Goal: Task Accomplishment & Management: Complete application form

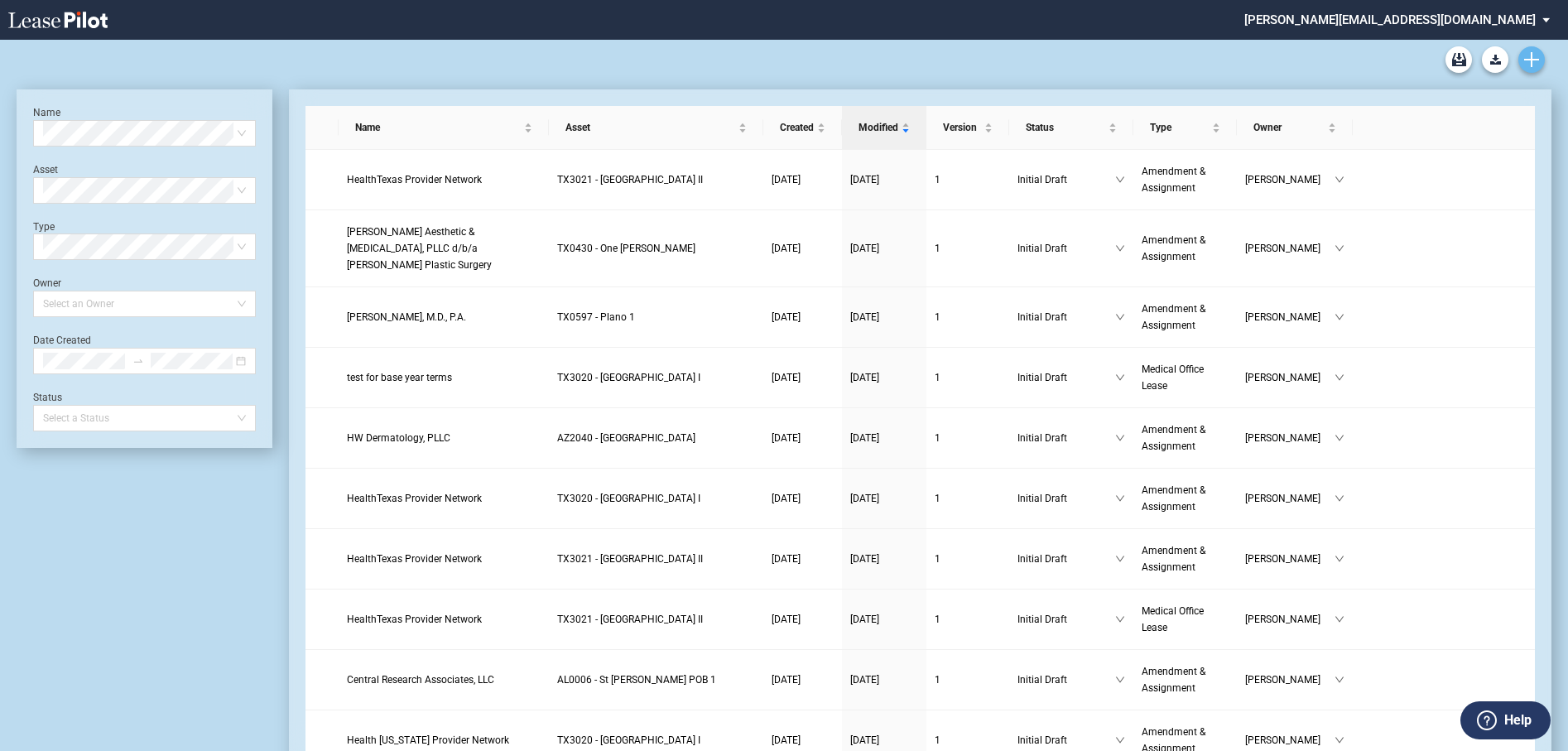
click at [1536, 57] on icon "Create new document" at bounding box center [1532, 60] width 15 height 15
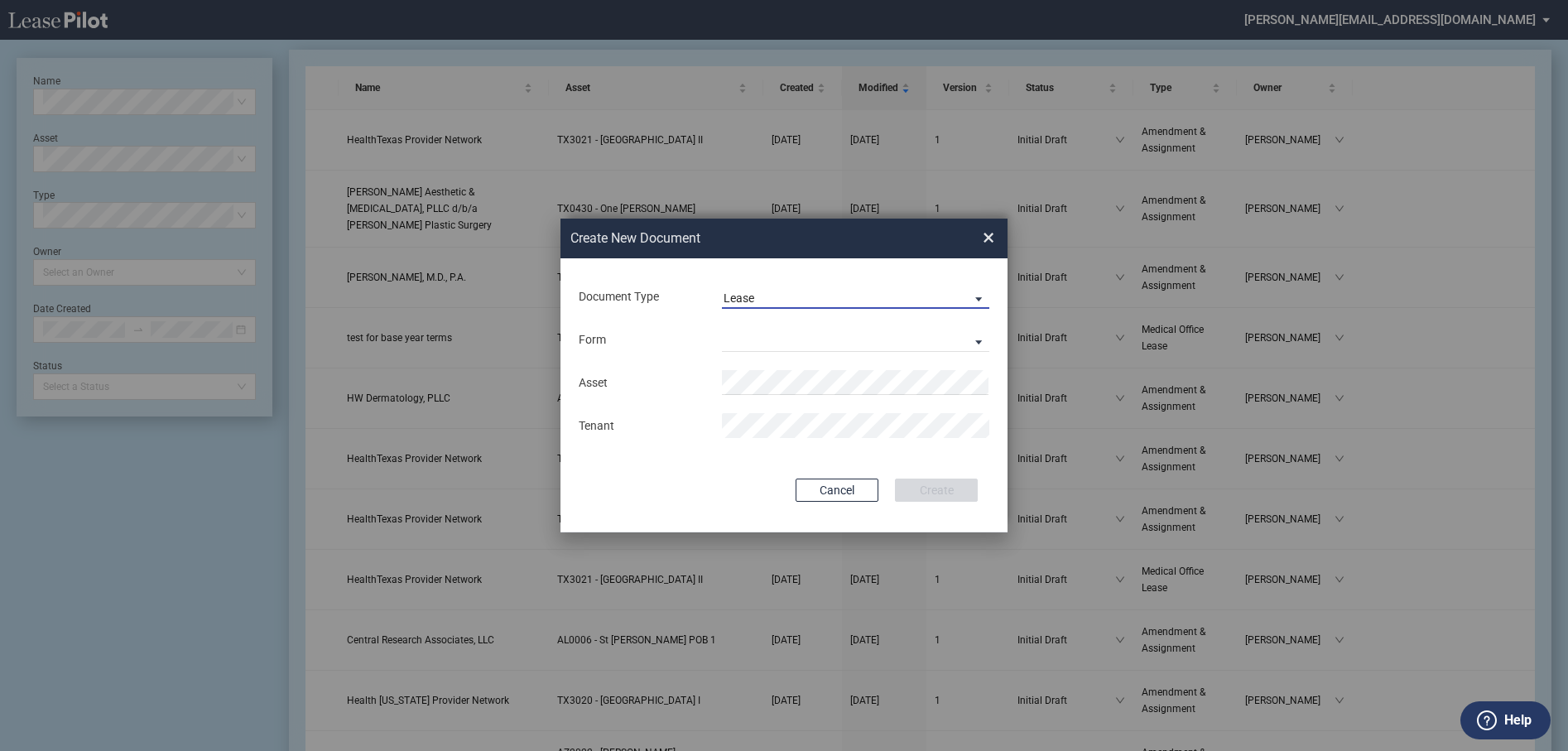
click at [793, 302] on span "Lease" at bounding box center [842, 298] width 238 height 16
click at [793, 338] on div "Amendment" at bounding box center [759, 337] width 71 height 18
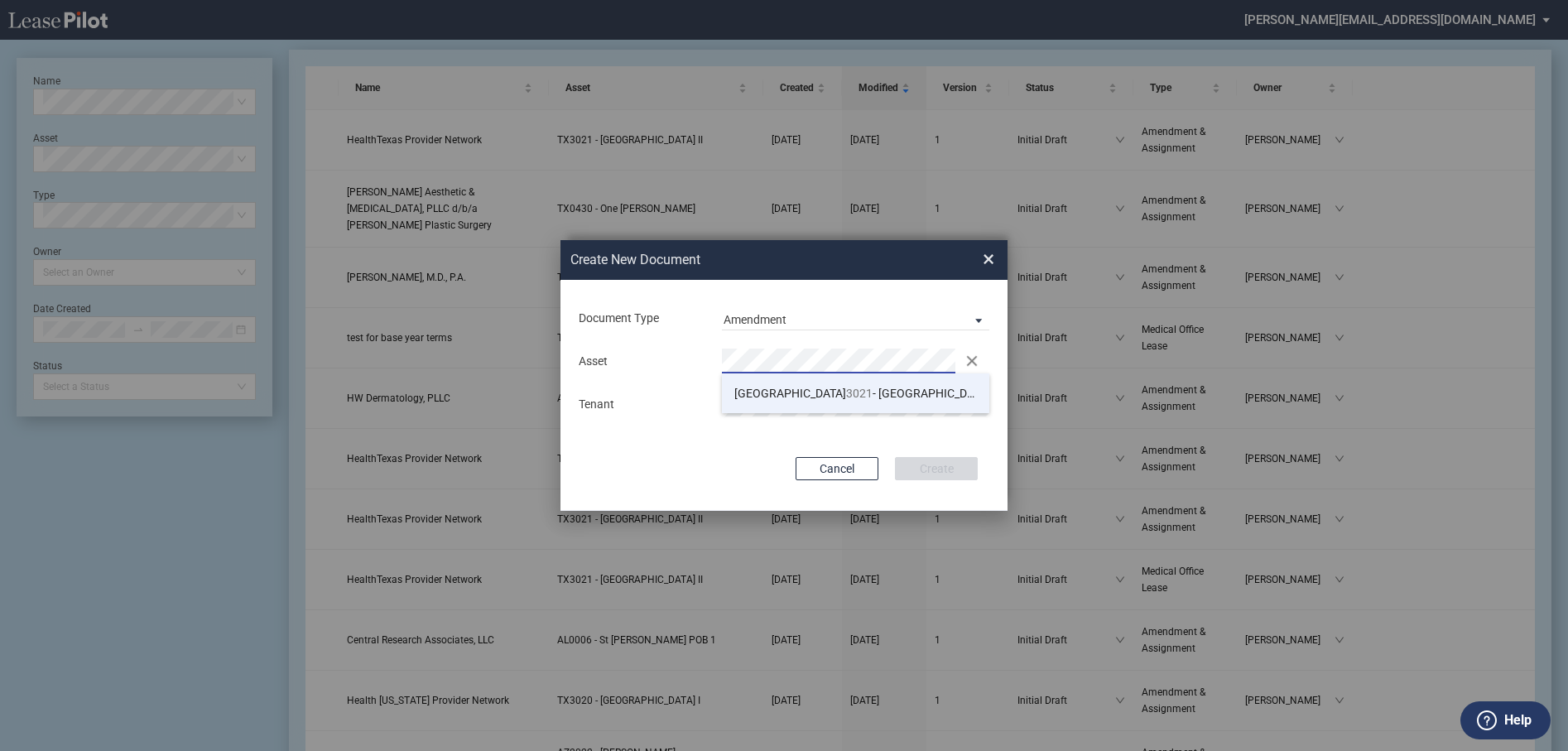
click at [793, 393] on span "TX 3021 - Centennial Medical Pavilion II" at bounding box center [867, 393] width 265 height 13
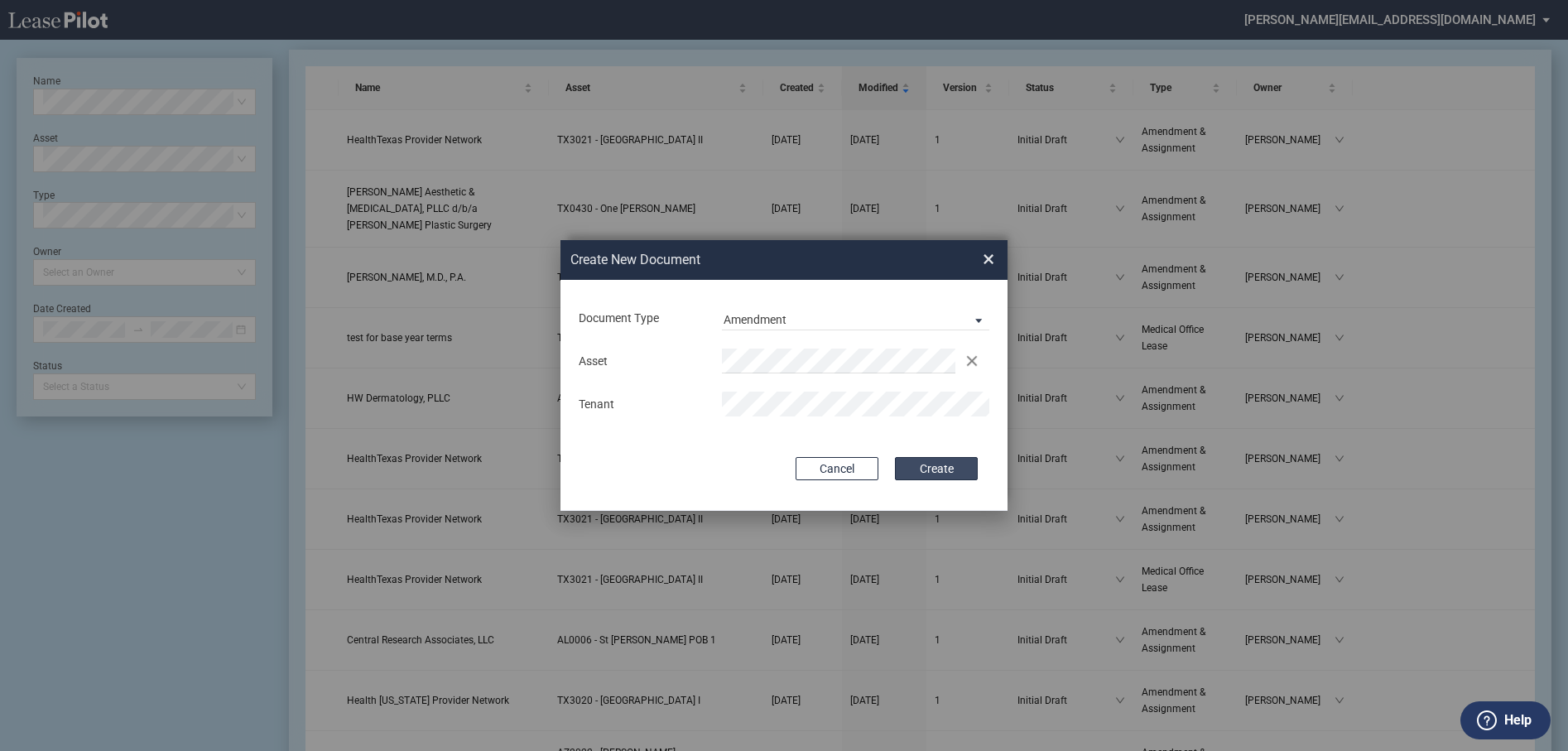
click at [945, 467] on button "Create" at bounding box center [936, 468] width 82 height 23
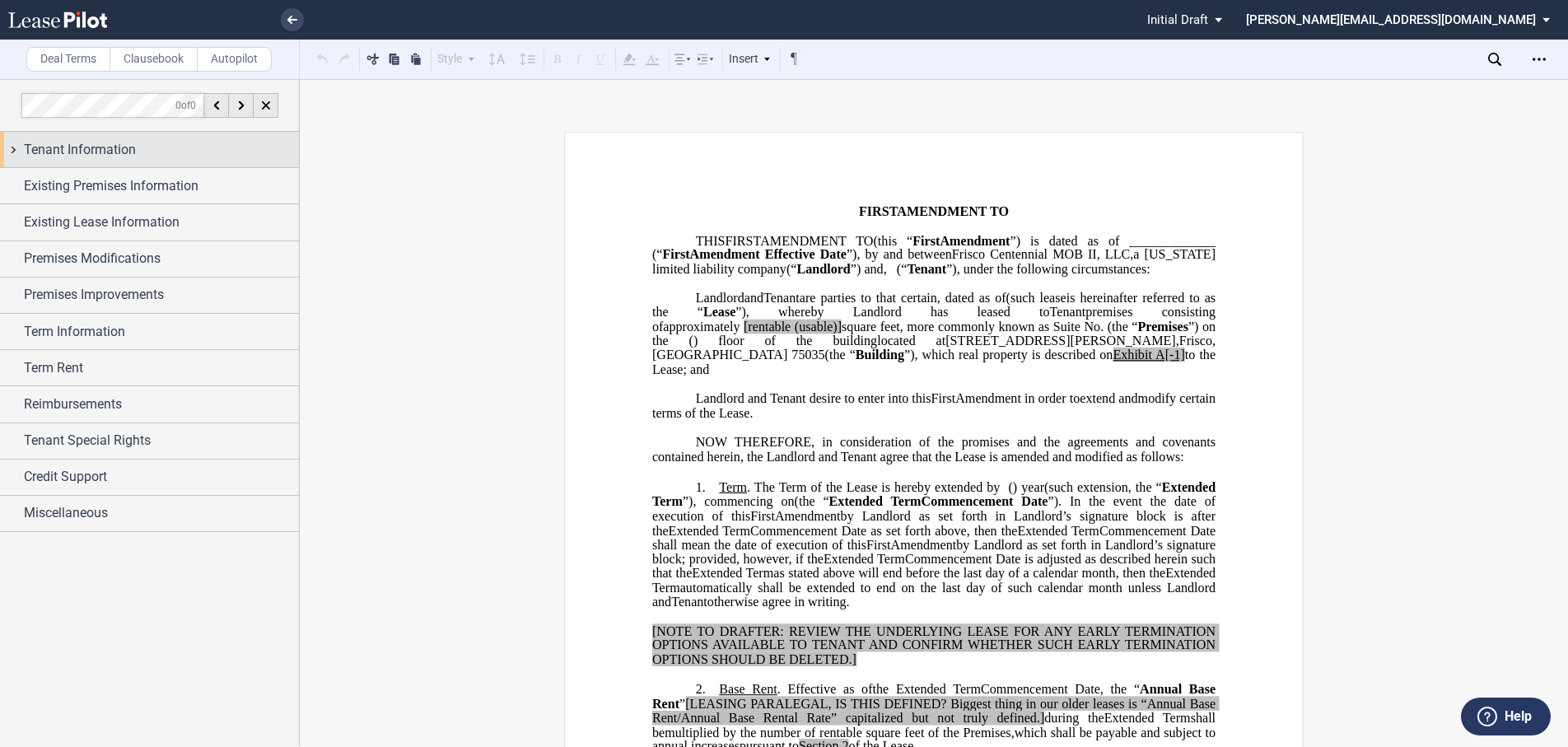
click at [13, 149] on div "Tenant Information" at bounding box center [149, 150] width 299 height 36
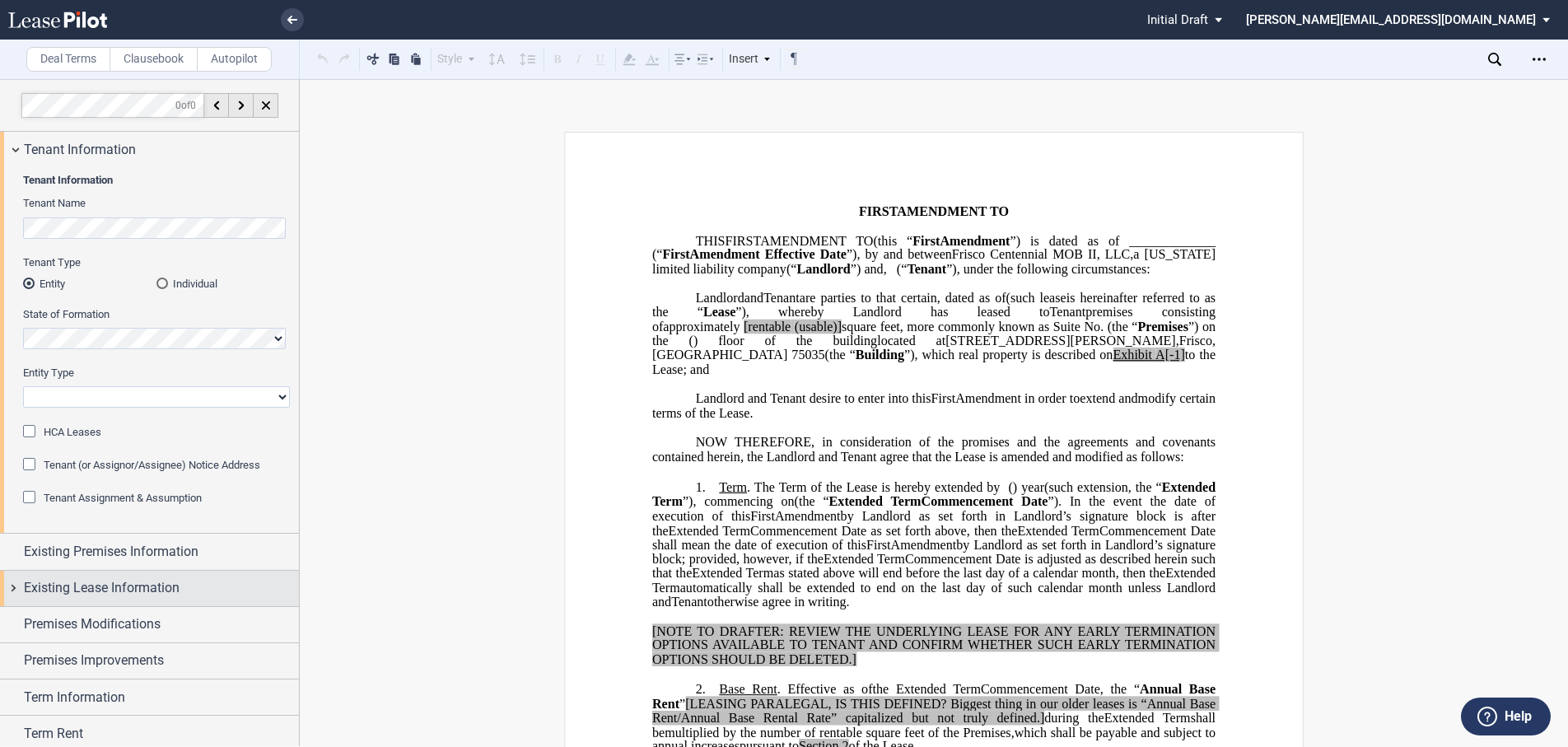
click at [16, 585] on div "Existing Lease Information" at bounding box center [149, 589] width 299 height 36
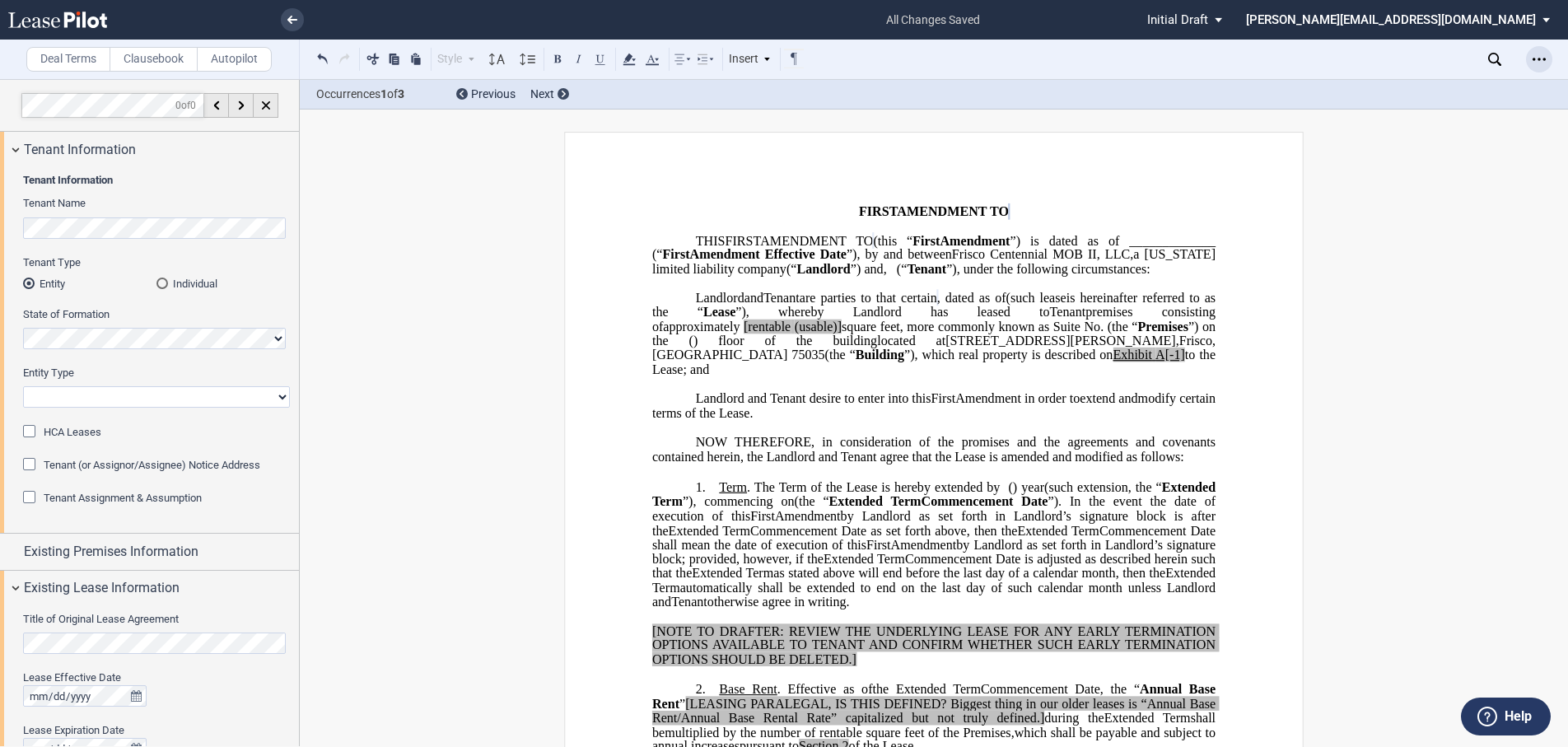
click at [1533, 60] on use "Open Lease options menu" at bounding box center [1539, 58] width 13 height 3
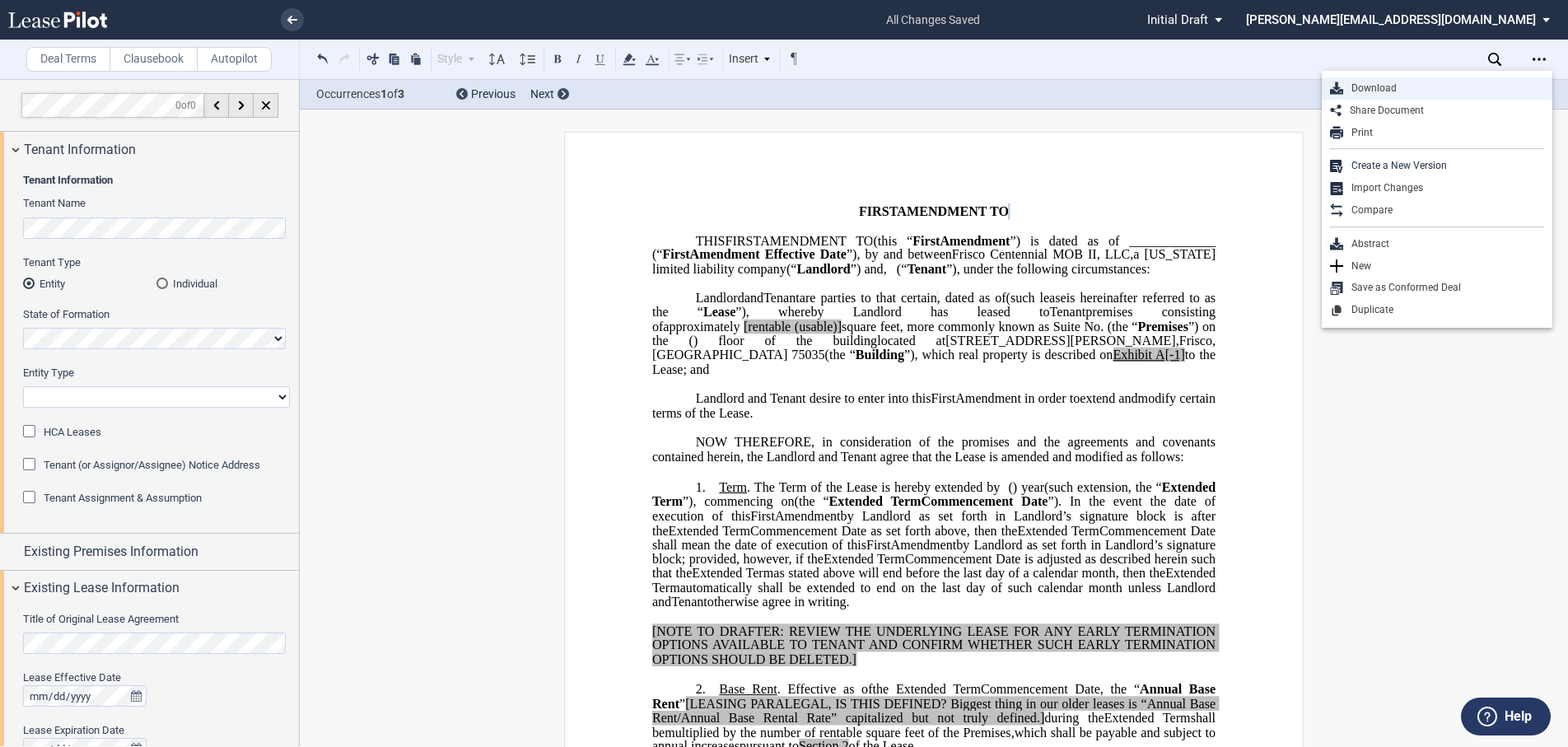
click at [1449, 83] on div "Download" at bounding box center [1443, 89] width 201 height 14
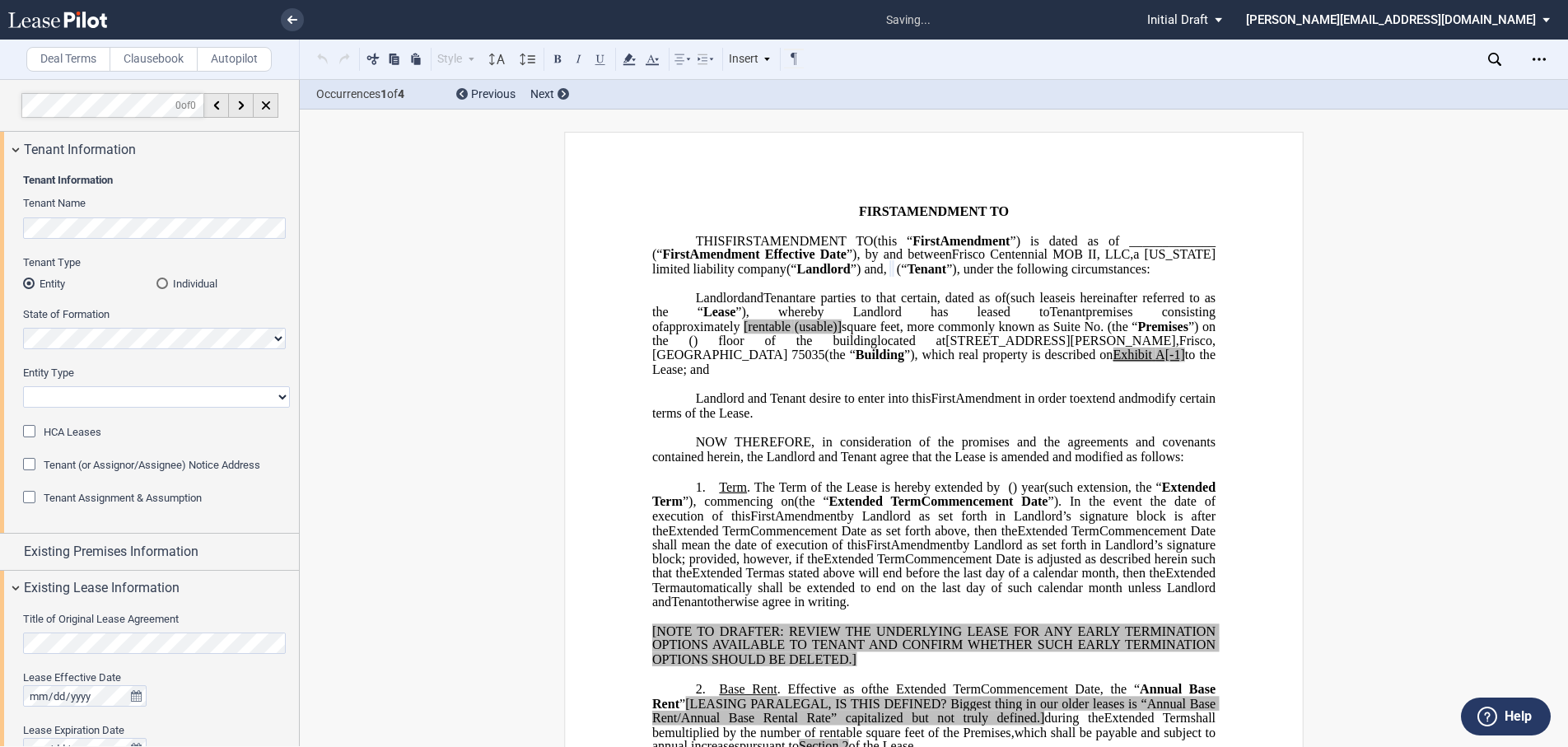
click at [114, 388] on select "Corporation Limited Liability Company General Partnership Limited Partnership O…" at bounding box center [155, 397] width 267 height 22
select select "Other"
click at [23, 386] on select "Corporation Limited Liability Company General Partnership Limited Partnership O…" at bounding box center [155, 397] width 267 height 22
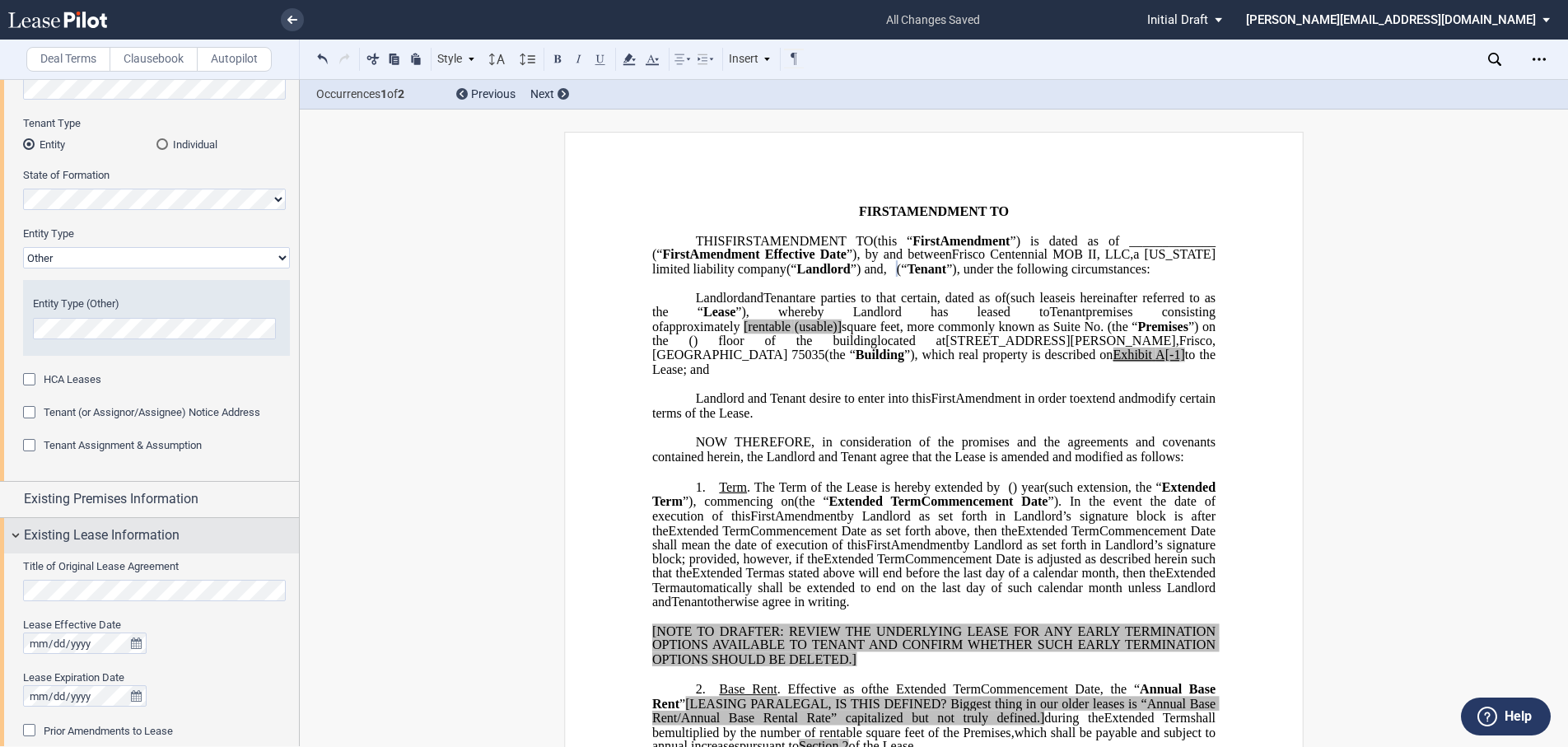
scroll to position [165, 0]
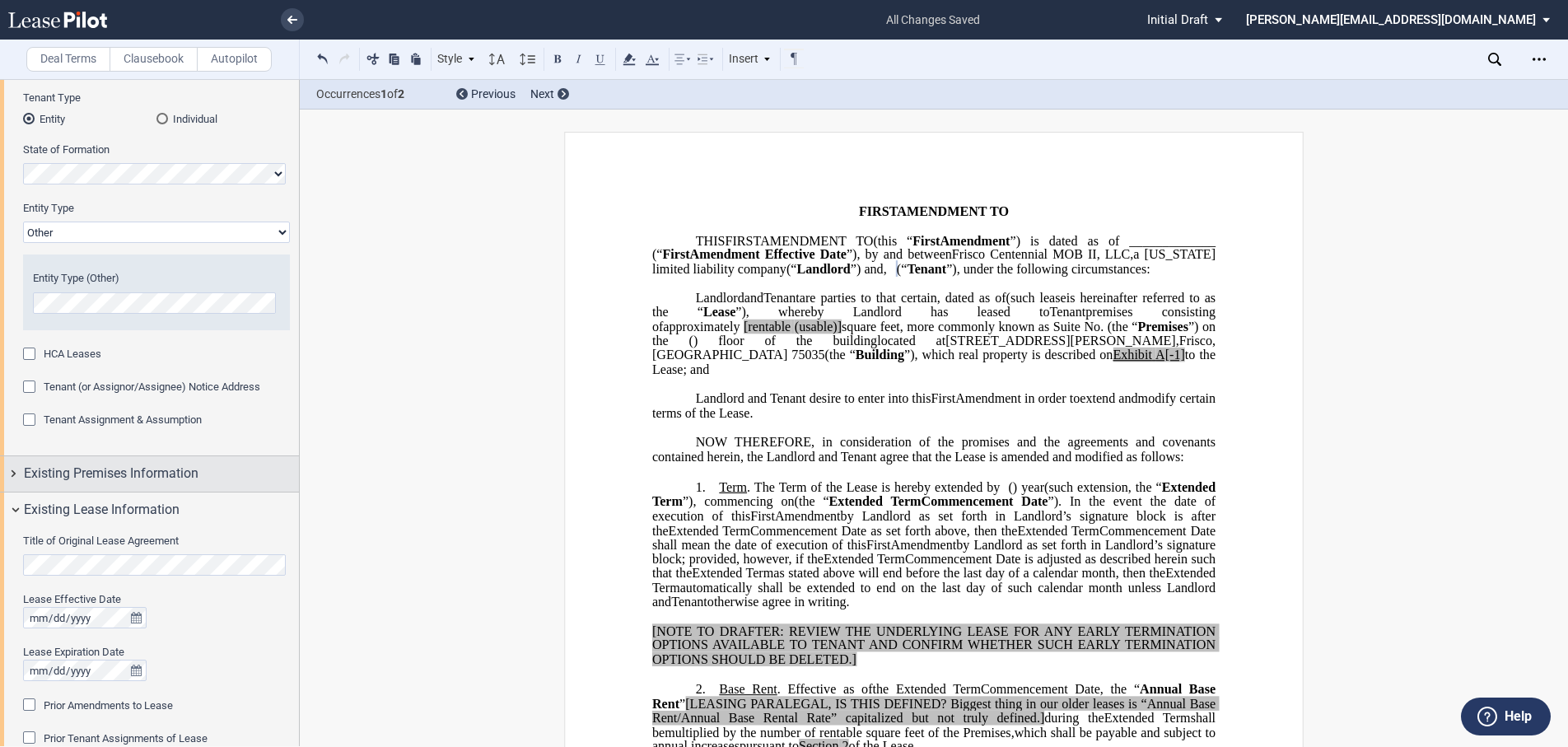
click at [16, 474] on div "Existing Premises Information" at bounding box center [149, 474] width 299 height 36
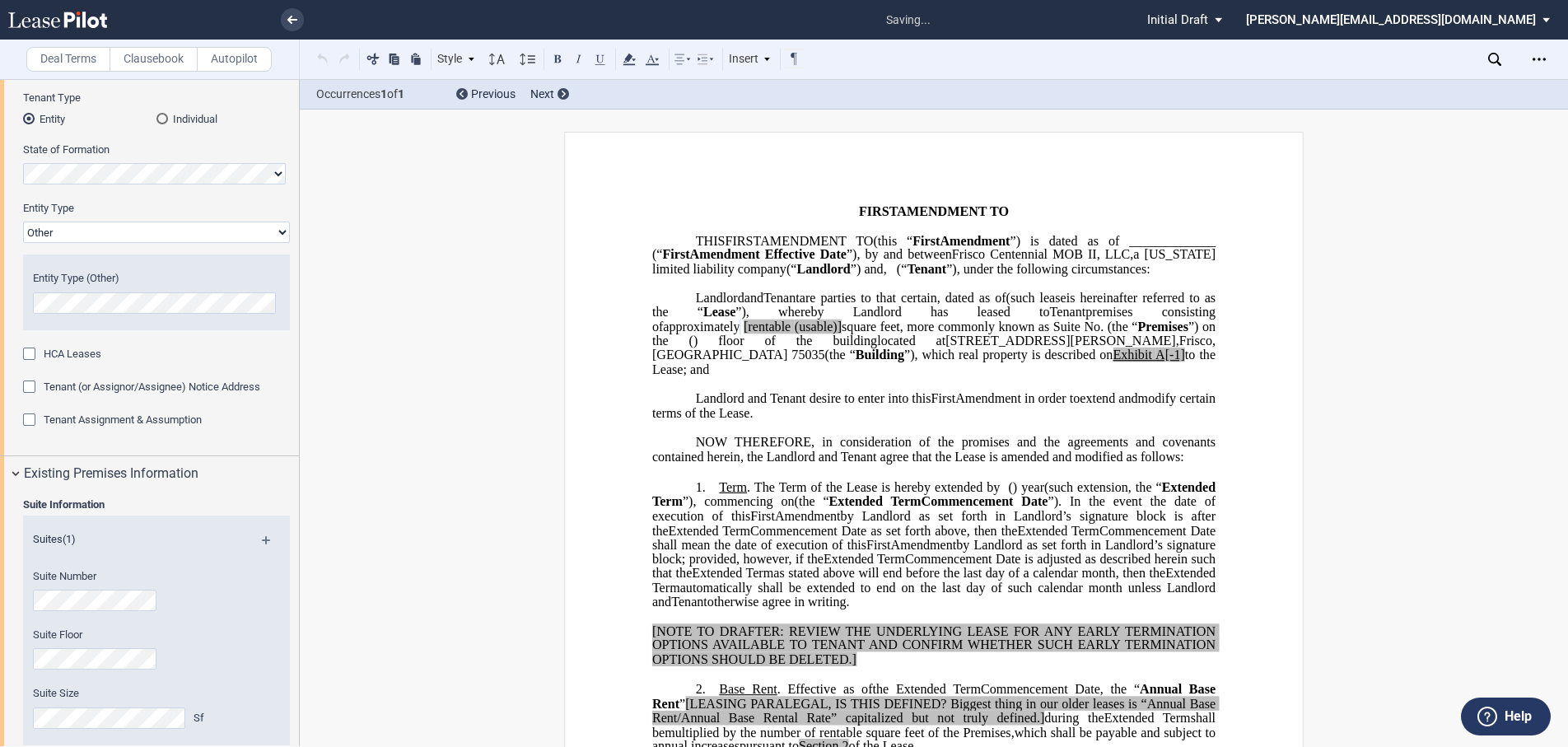
scroll to position [597, 0]
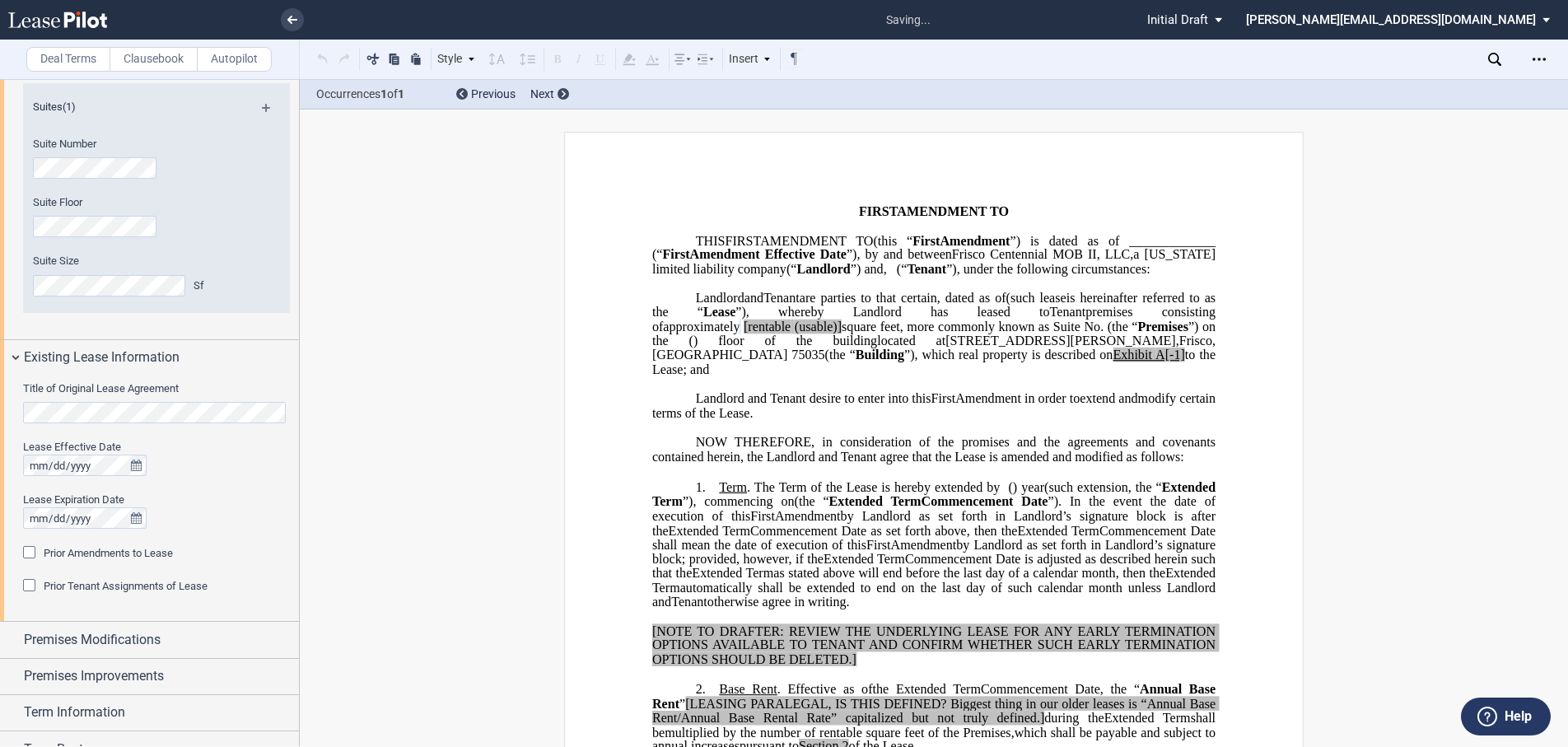
click at [791, 333] on span "[rentable" at bounding box center [767, 326] width 47 height 15
drag, startPoint x: 1016, startPoint y: 355, endPoint x: 969, endPoint y: 353, distance: 47.0
click at [969, 348] on span "approximately ﻿ ﻿ rentable (usable)] square feet, more commonly known as Suite …" at bounding box center [935, 333] width 566 height 29
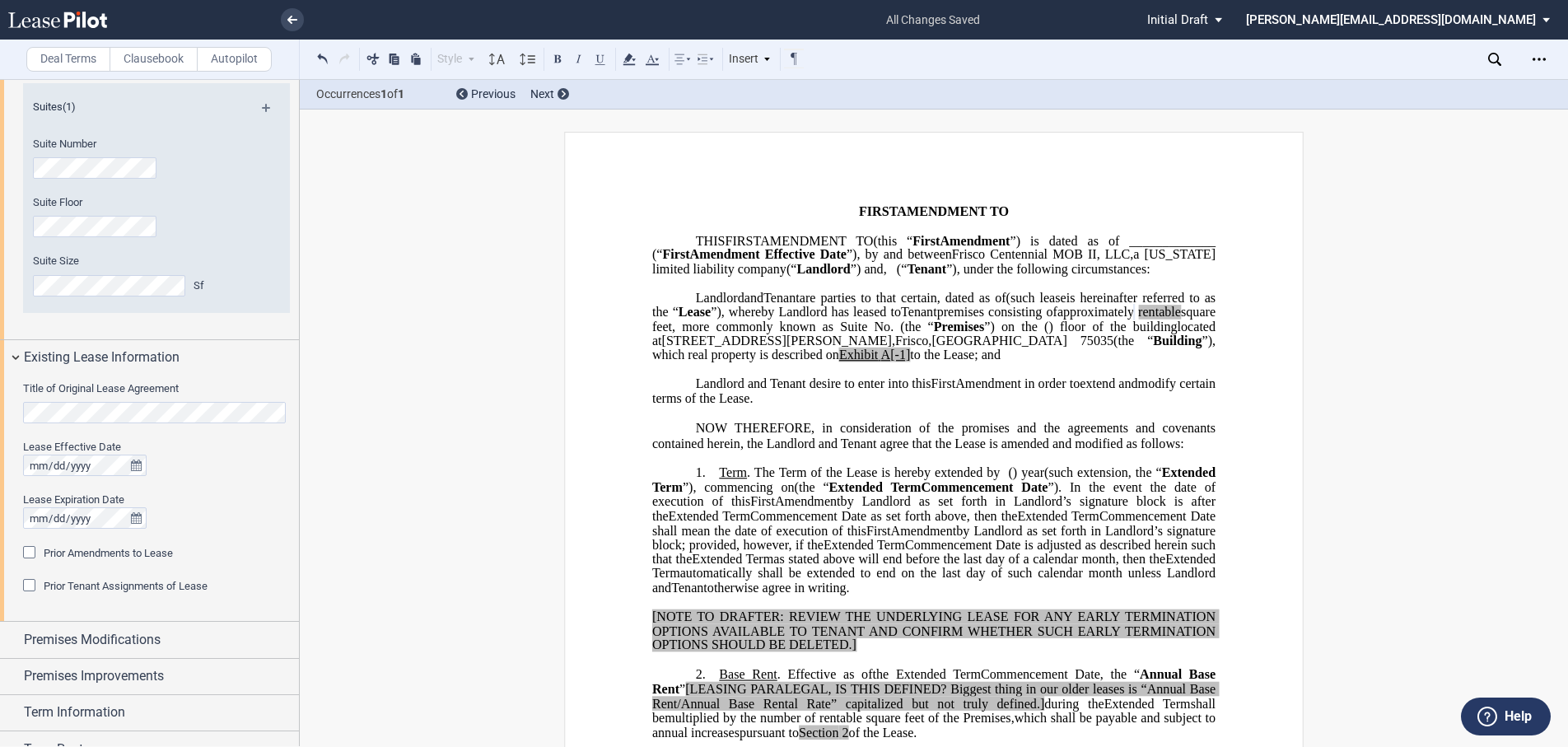
click at [1001, 362] on span "to the Lease; and" at bounding box center [956, 355] width 90 height 15
drag, startPoint x: 1041, startPoint y: 386, endPoint x: 1021, endPoint y: 383, distance: 20.2
click at [1021, 362] on span "located at [STREET_ADDRESS][PERSON_NAME] (the “ Building ”), which real propert…" at bounding box center [935, 339] width 566 height 42
click at [266, 510] on div at bounding box center [155, 517] width 267 height 22
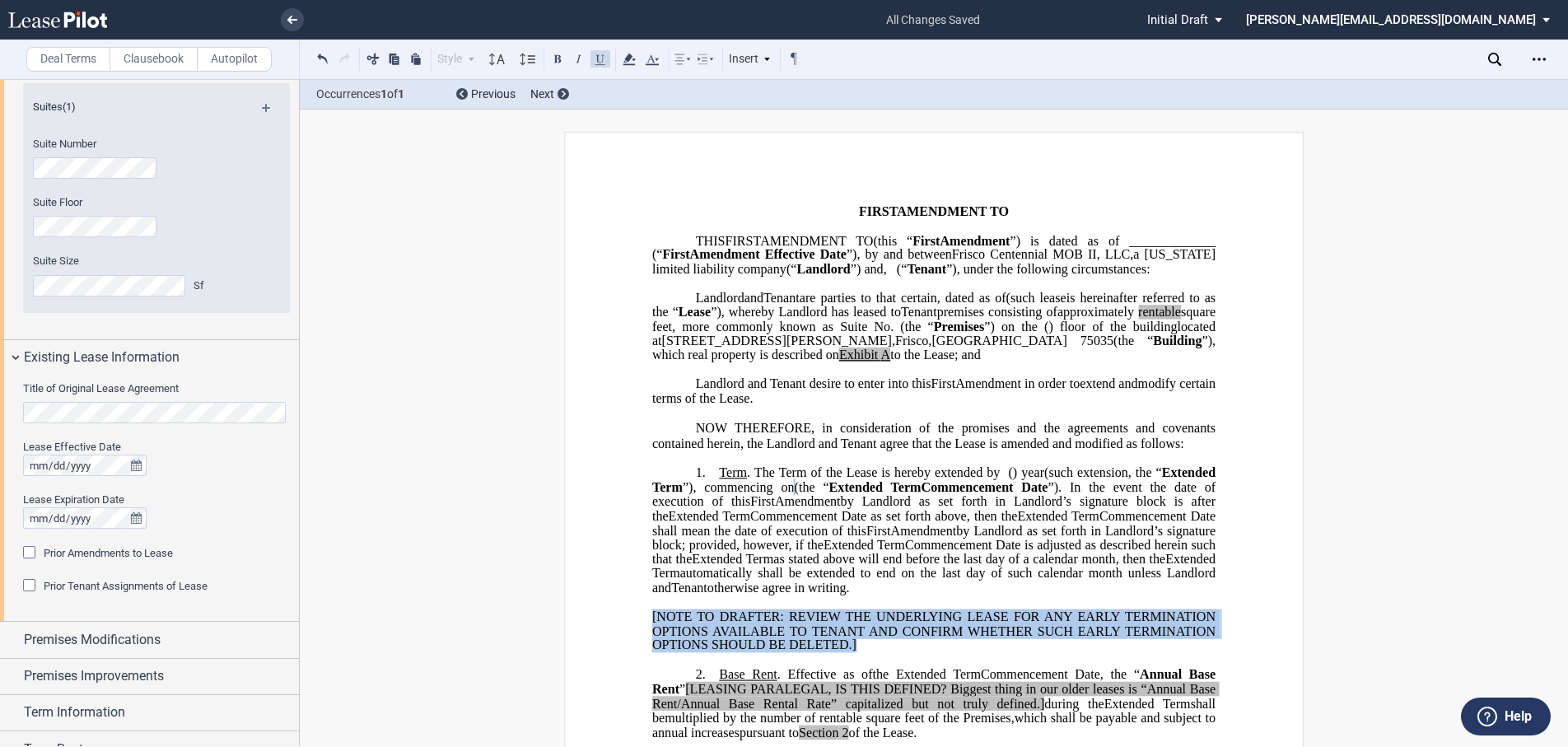
drag, startPoint x: 869, startPoint y: 675, endPoint x: 661, endPoint y: 636, distance: 211.6
click at [661, 636] on div "﻿ [NOTE TO DRAFTER: REVIEW THE UNDERLYING LEASE FOR ANY EARLY TERMINATION OPTIO…" at bounding box center [934, 624] width 564 height 57
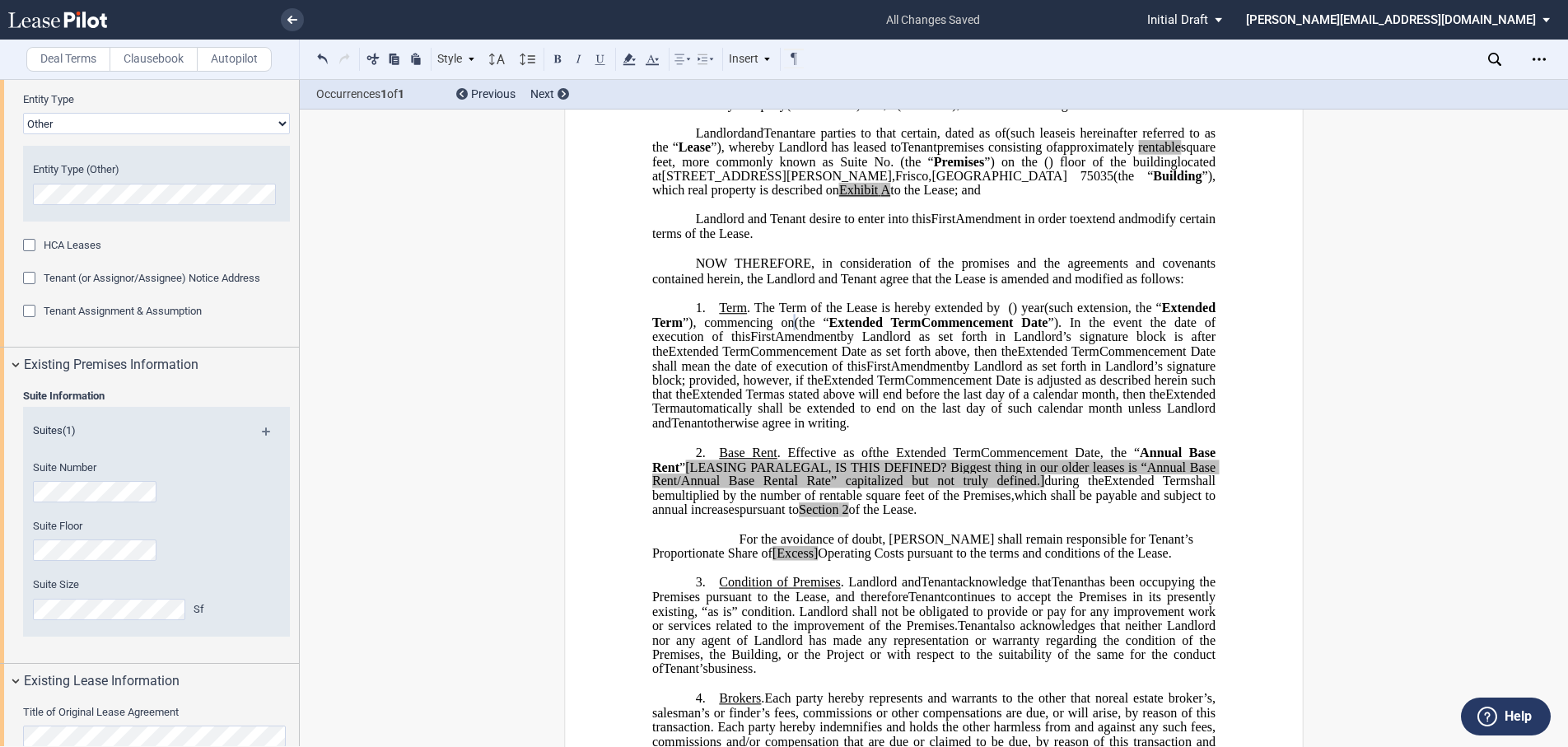
scroll to position [268, 0]
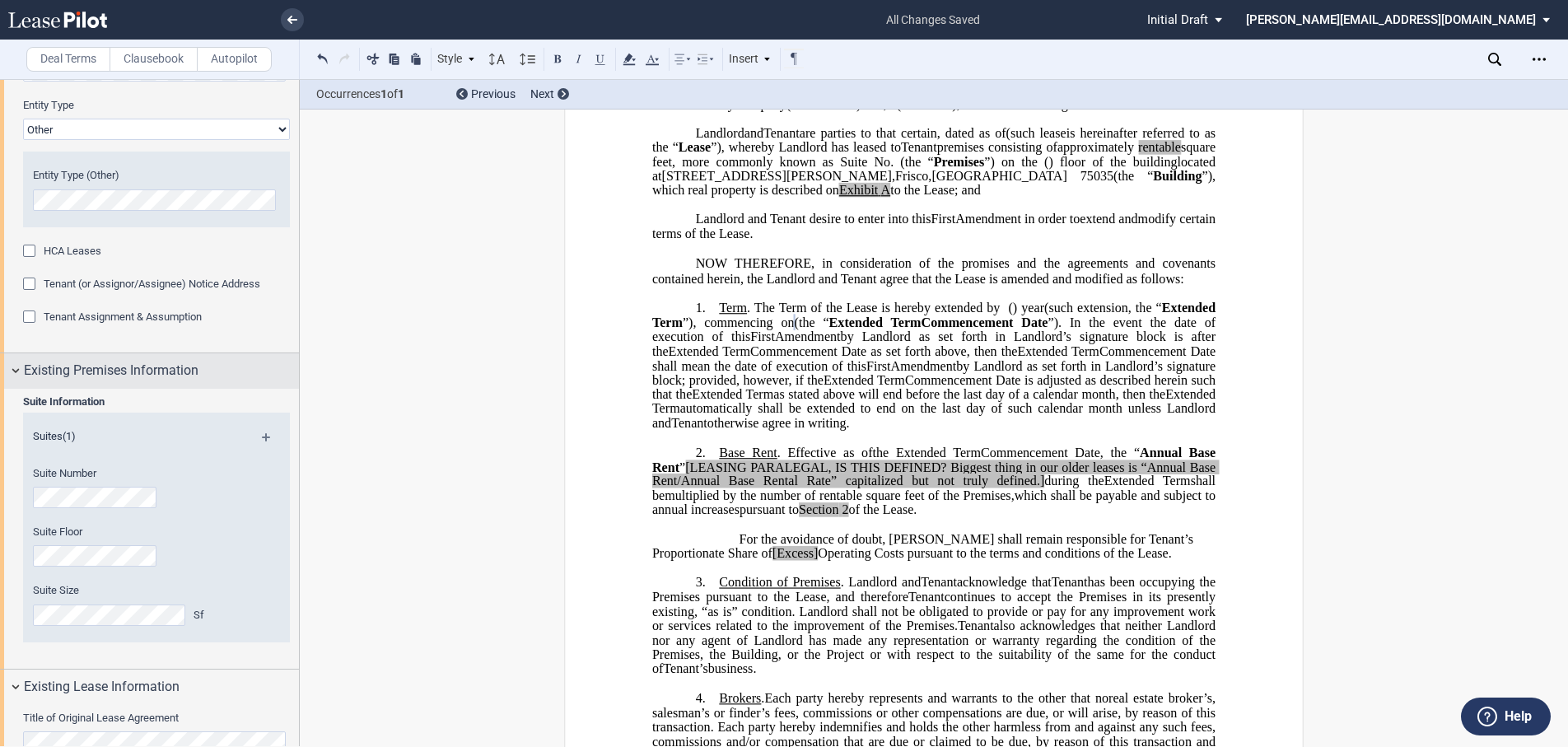
click at [16, 370] on div "Existing Premises Information" at bounding box center [149, 371] width 299 height 36
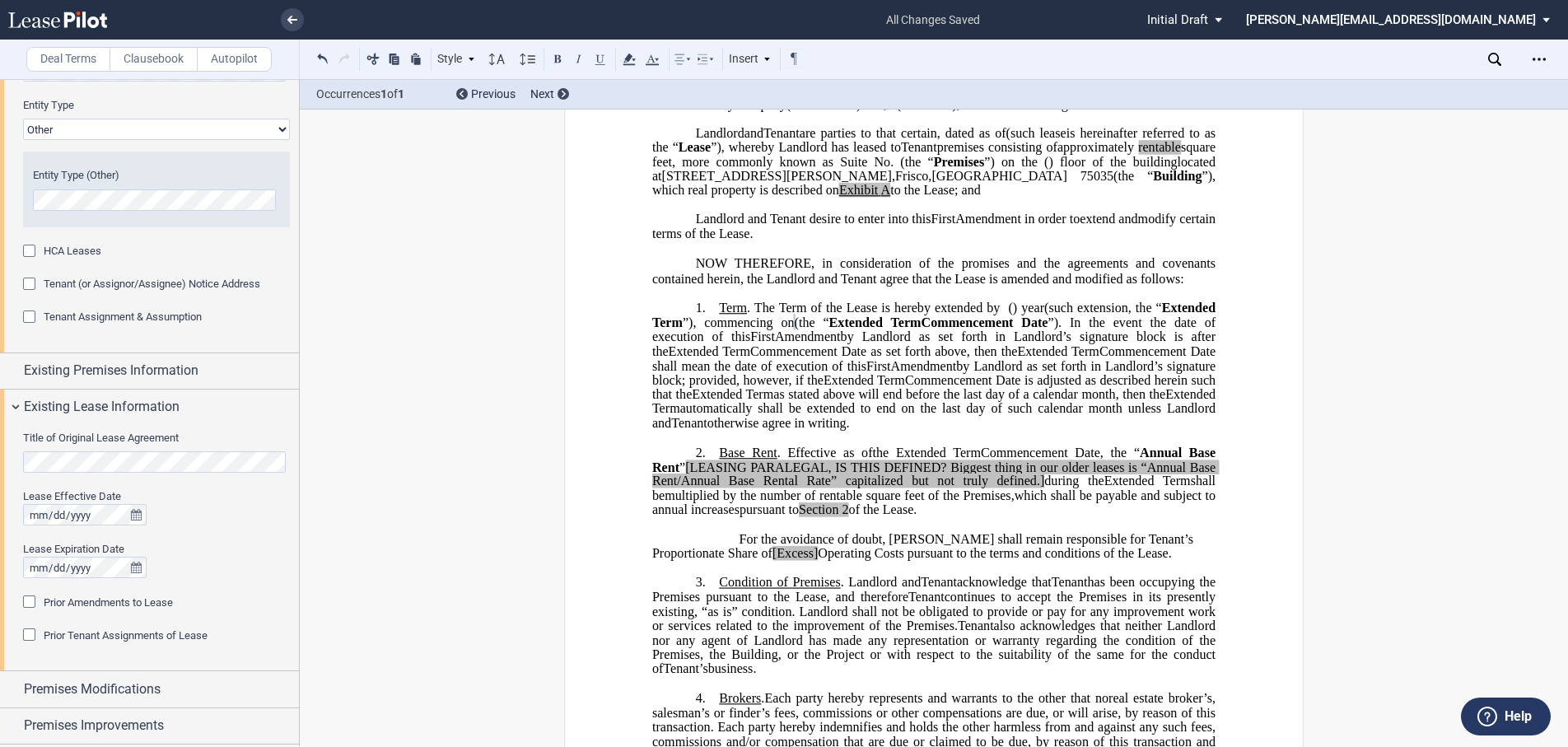
scroll to position [21, 0]
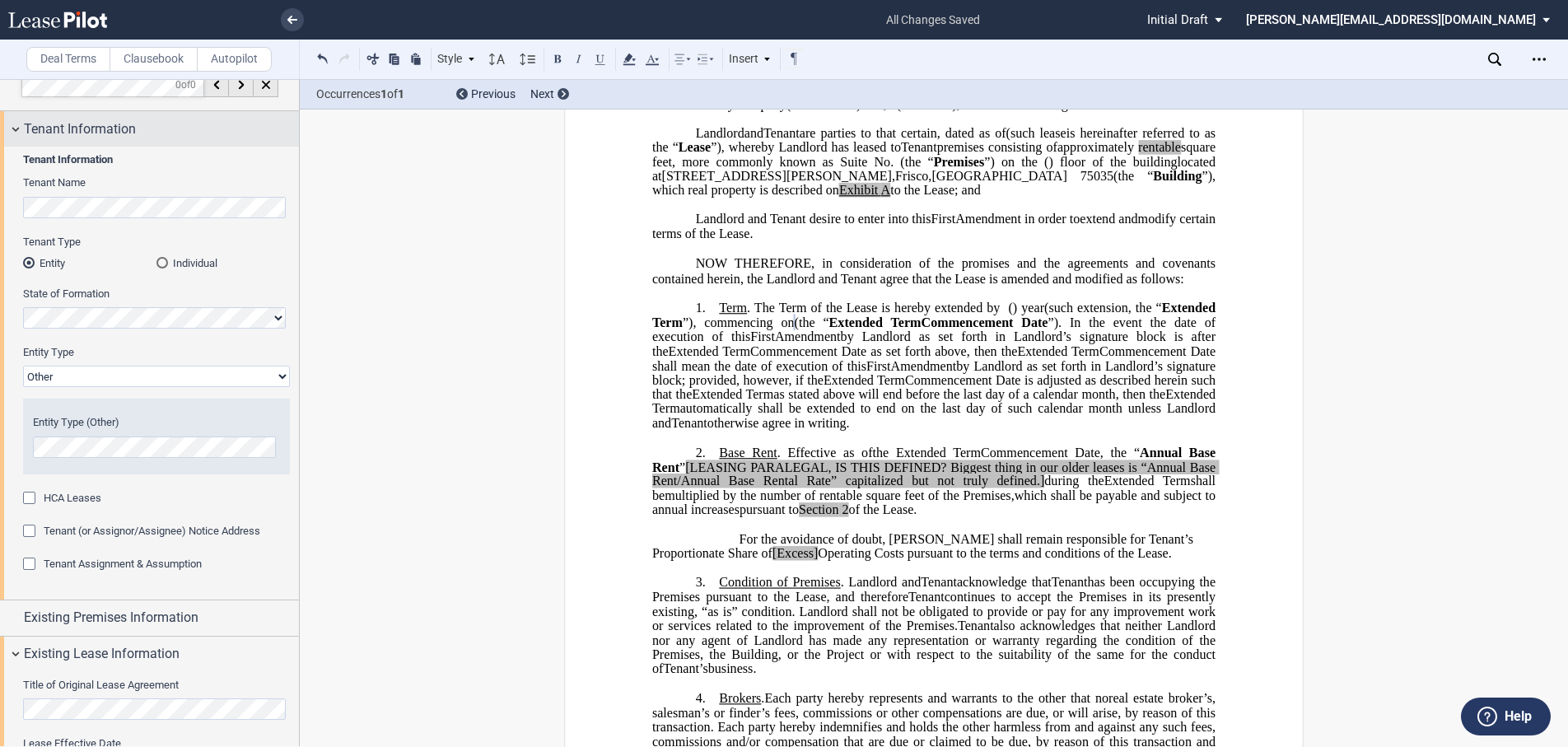
click at [12, 127] on div "Tenant Information" at bounding box center [149, 129] width 299 height 36
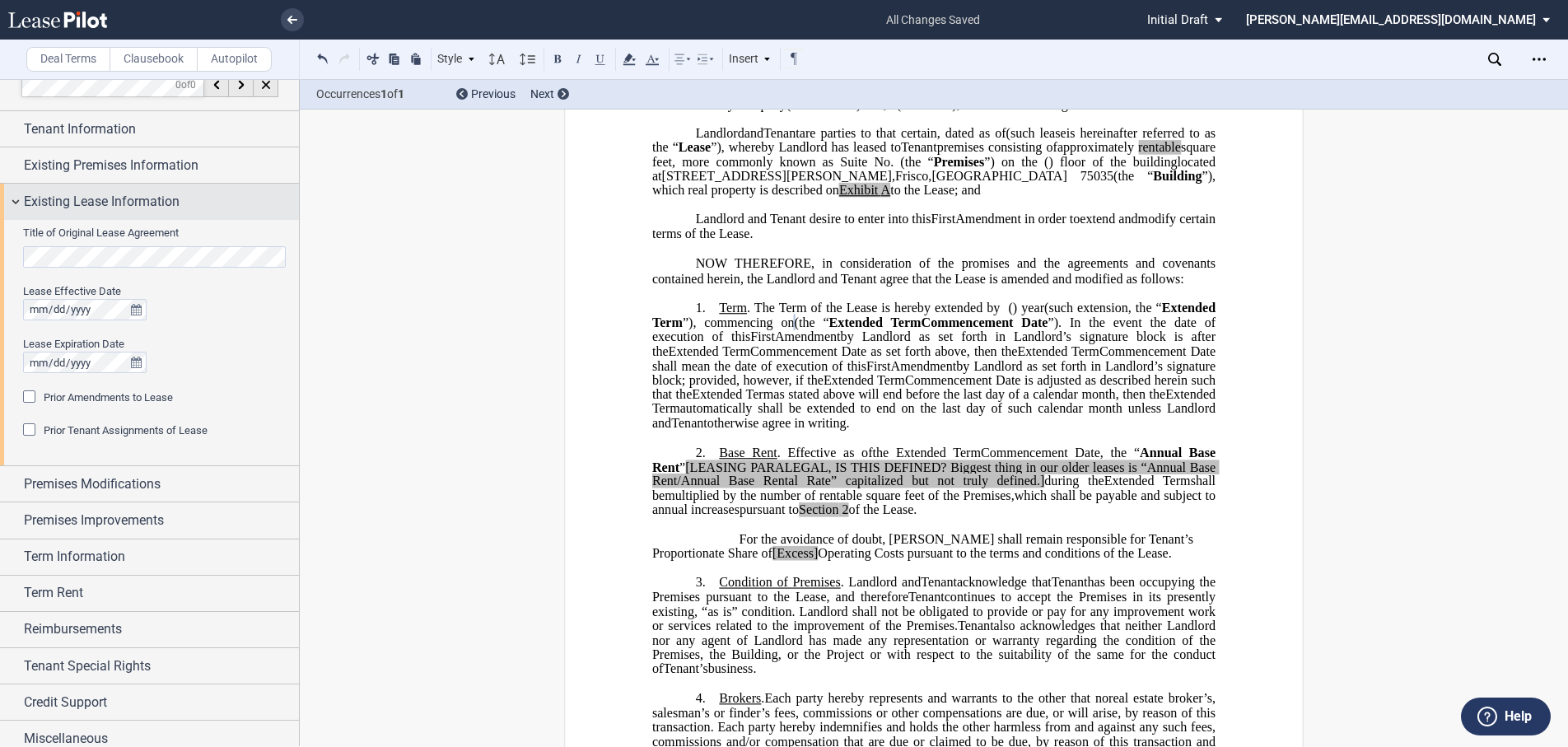
click at [16, 202] on div "Existing Lease Information" at bounding box center [149, 202] width 299 height 36
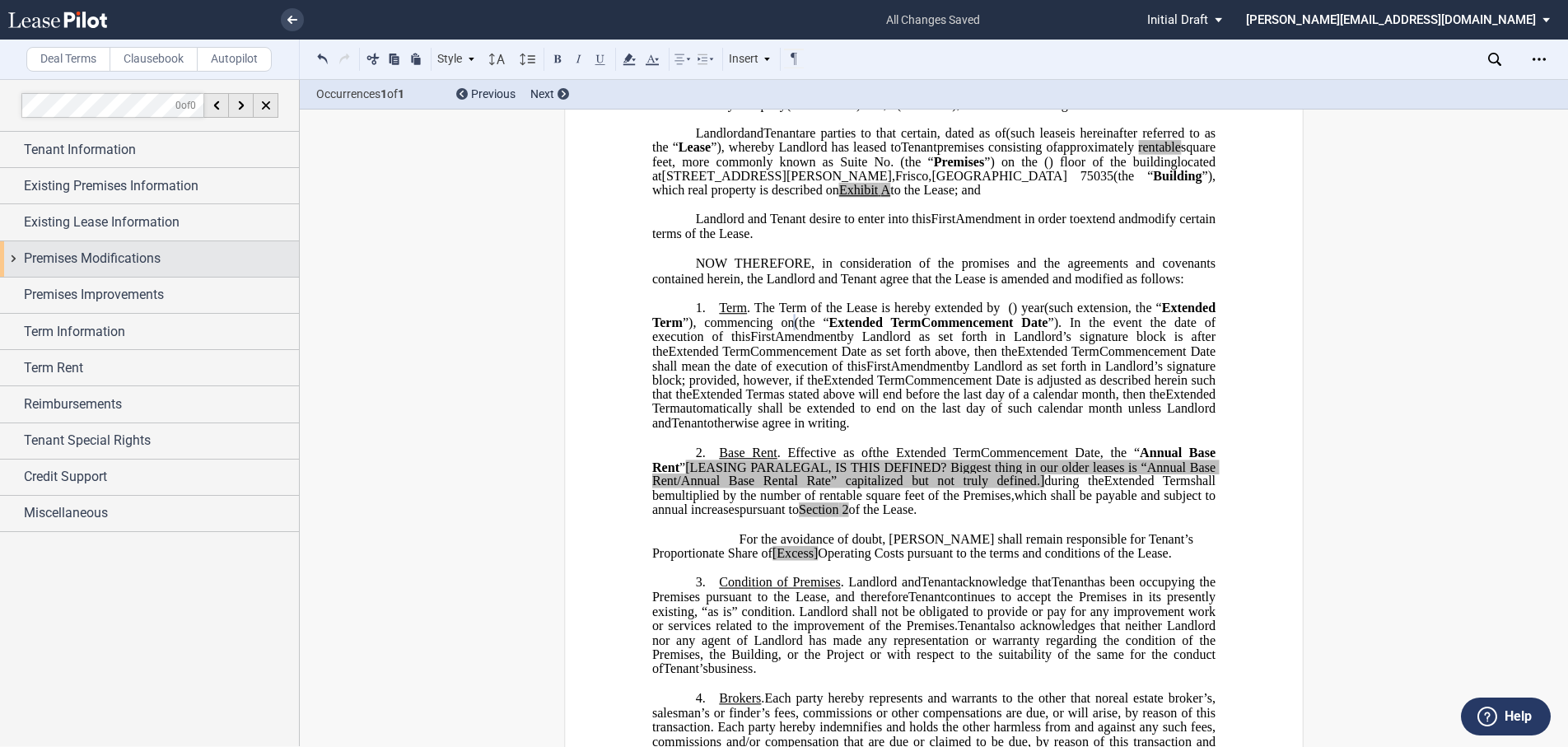
click at [15, 261] on div "Premises Modifications" at bounding box center [149, 259] width 299 height 36
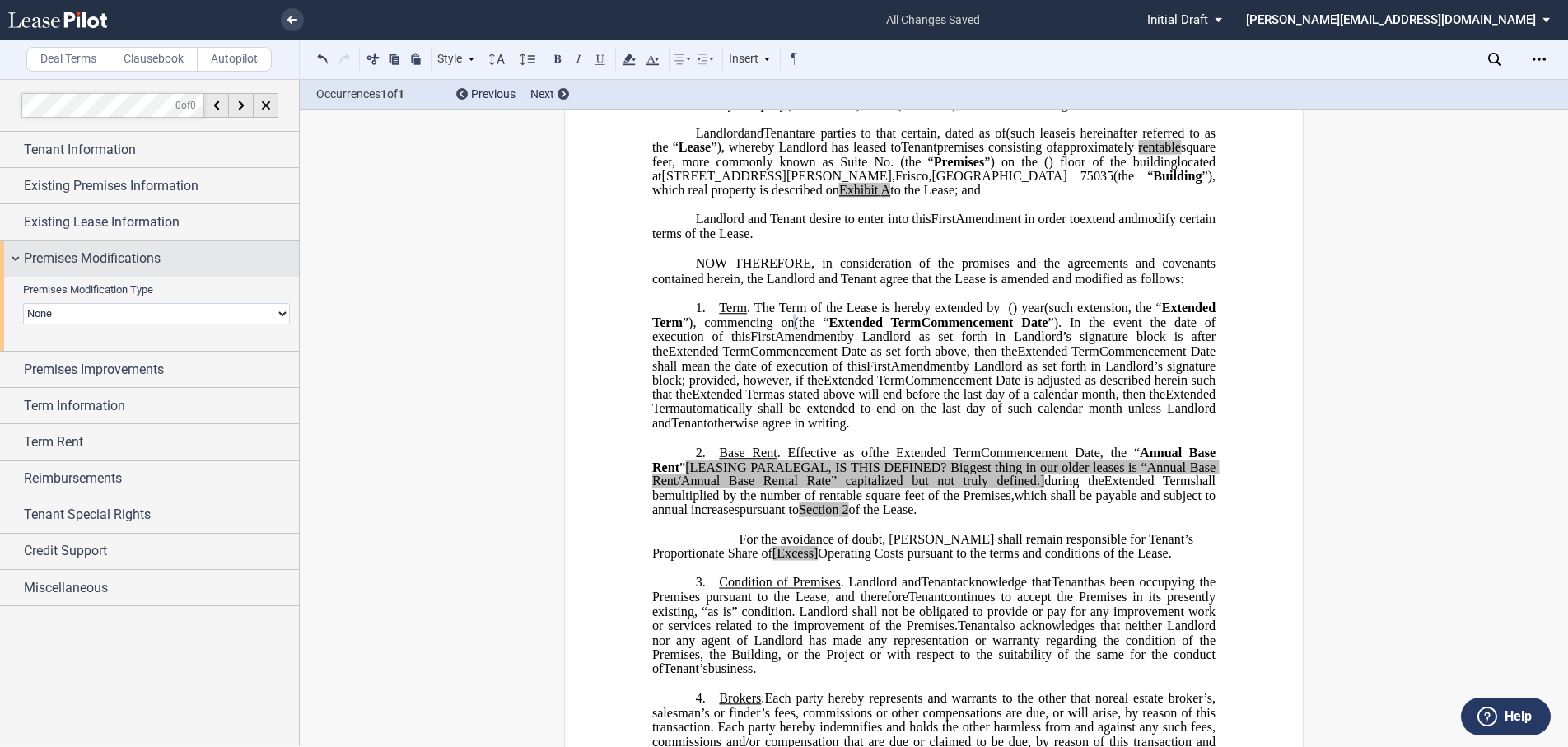
click at [15, 261] on div "Premises Modifications" at bounding box center [149, 259] width 299 height 36
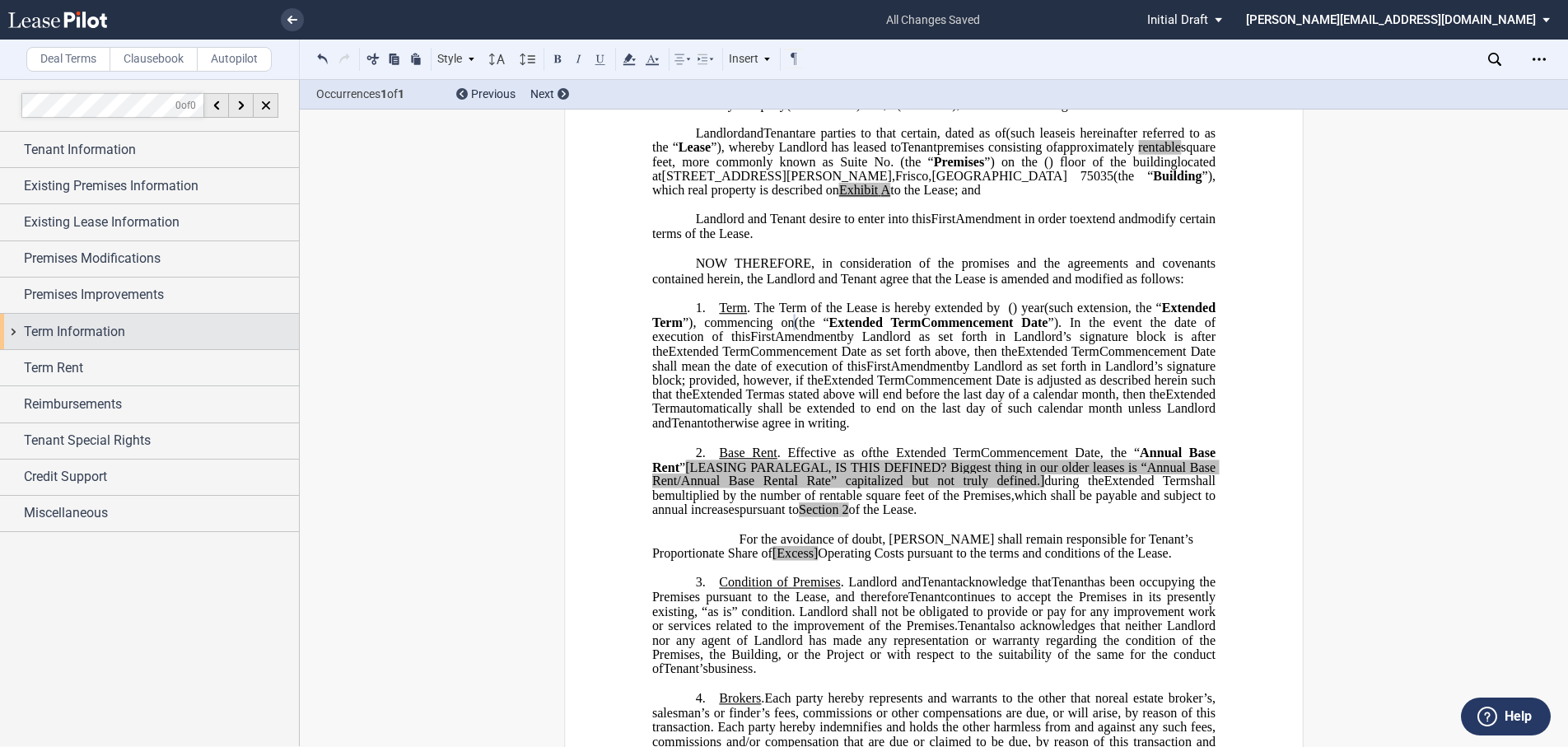
click at [12, 329] on div "Term Information" at bounding box center [149, 332] width 299 height 36
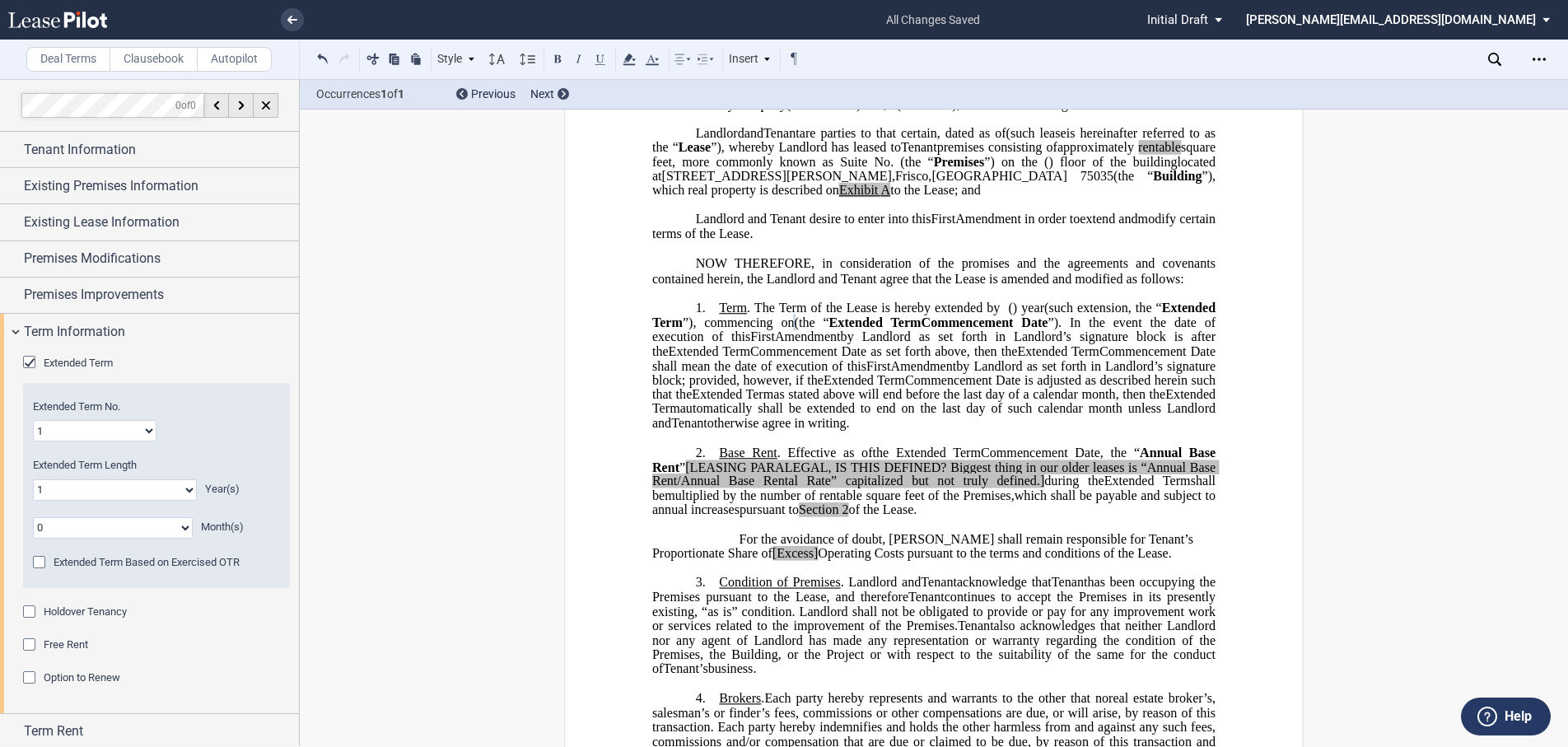
click at [124, 493] on select "0 1 2 3 4 5 6 7 8 9 10 11 12 13 14 15 16 17 18 19 20" at bounding box center [115, 490] width 164 height 22
select select "number:5"
click at [33, 479] on select "0 1 2 3 4 5 6 7 8 9 10 11 12 13 14 15 16 17 18 19 20" at bounding box center [115, 490] width 164 height 22
click at [16, 330] on div "Term Information" at bounding box center [149, 332] width 299 height 36
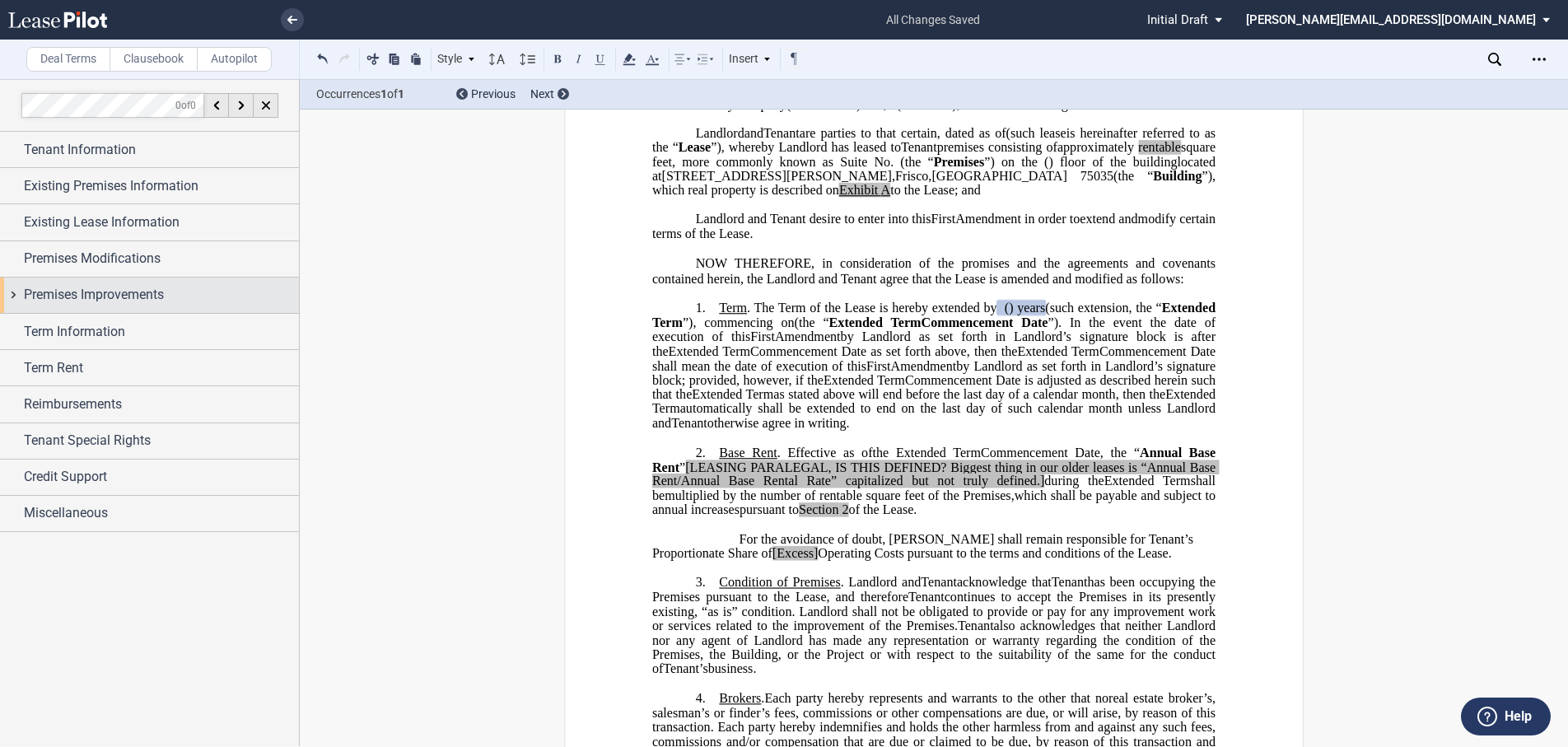
click at [9, 295] on div "Premises Improvements" at bounding box center [149, 295] width 299 height 36
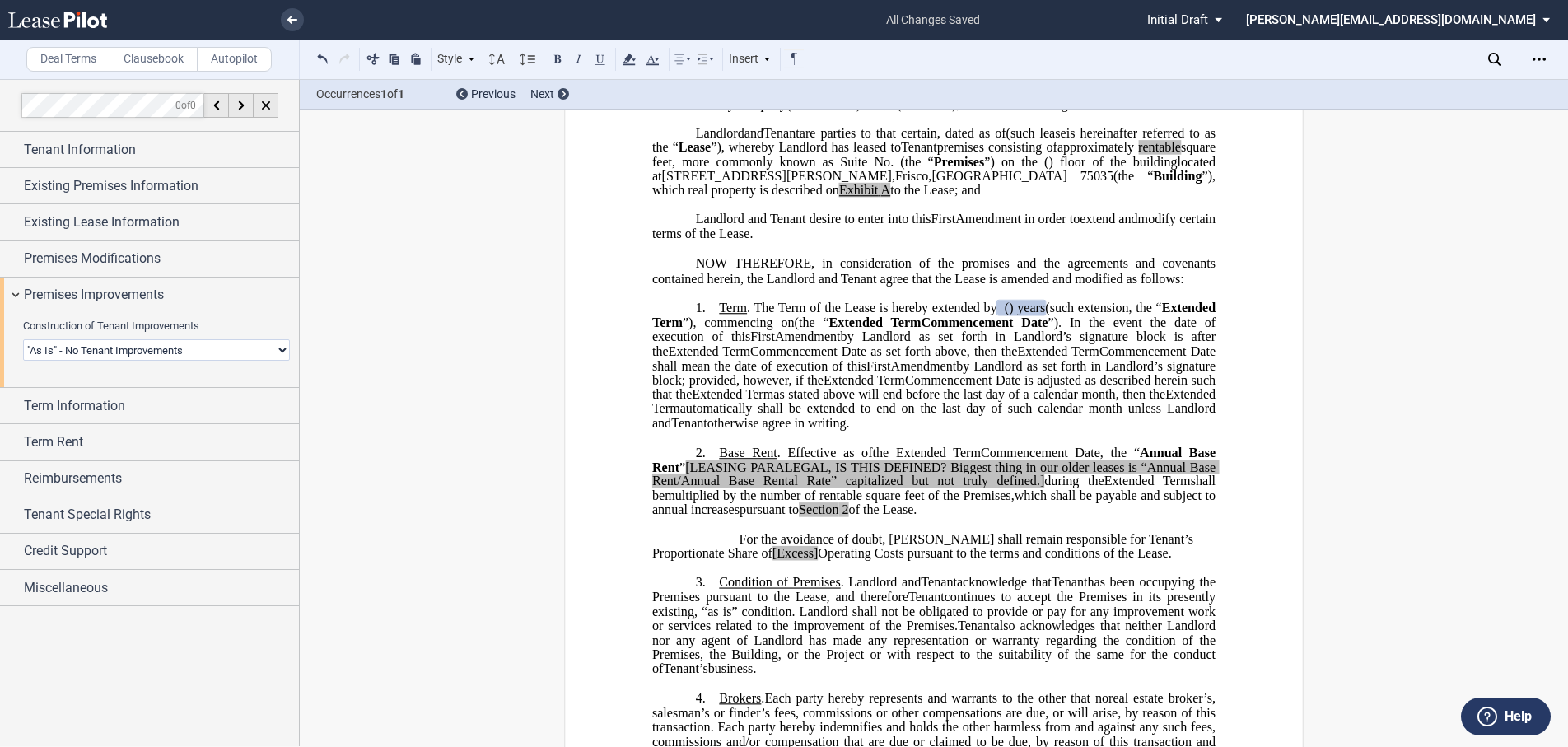
click at [59, 351] on select "Landlord Constructs Tenant Improvements Tenant Constructs Tenant Improvements "…" at bounding box center [155, 349] width 267 height 22
select select "landlord"
click at [23, 339] on select "Landlord Constructs Tenant Improvements Tenant Constructs Tenant Improvements "…" at bounding box center [155, 349] width 267 height 22
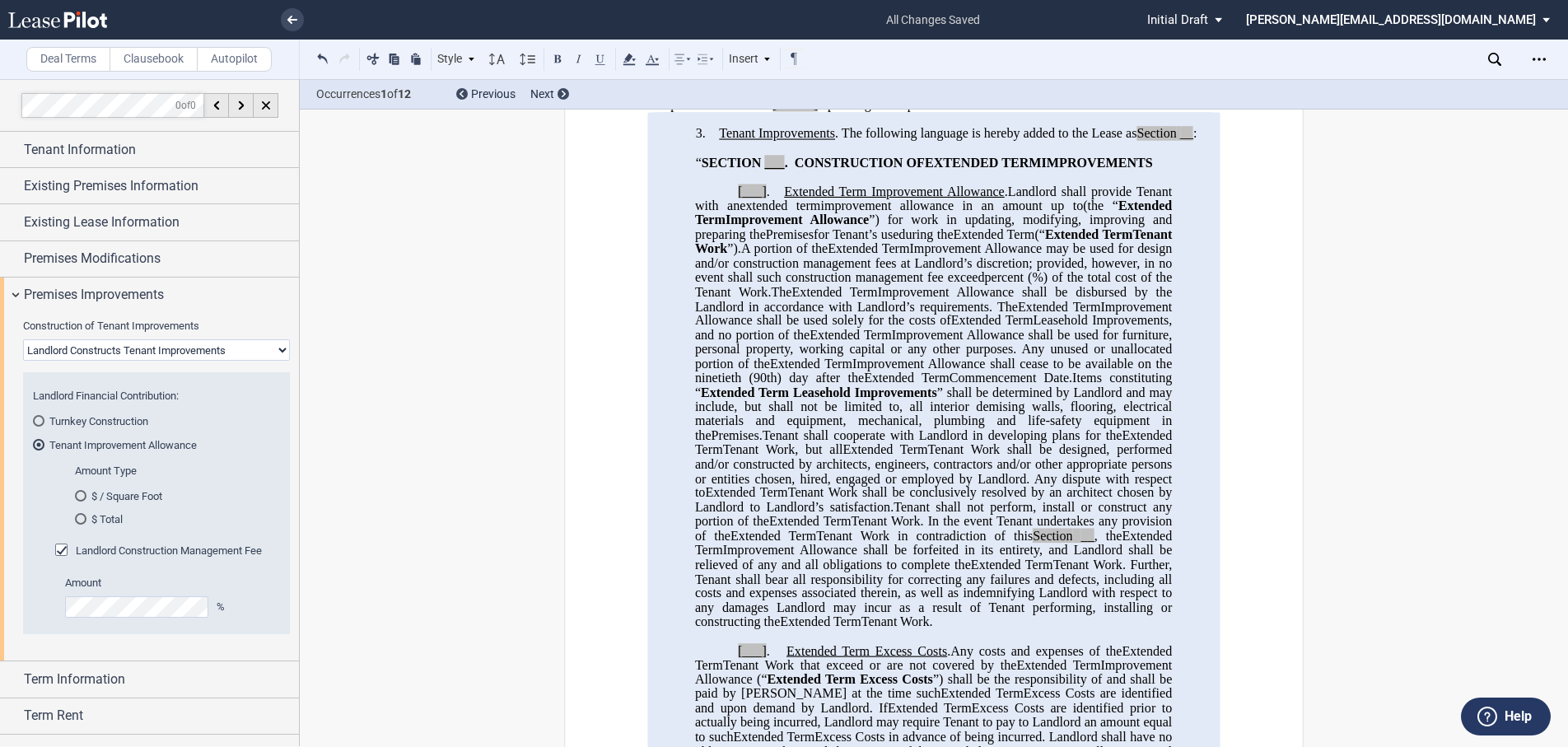
scroll to position [494, 0]
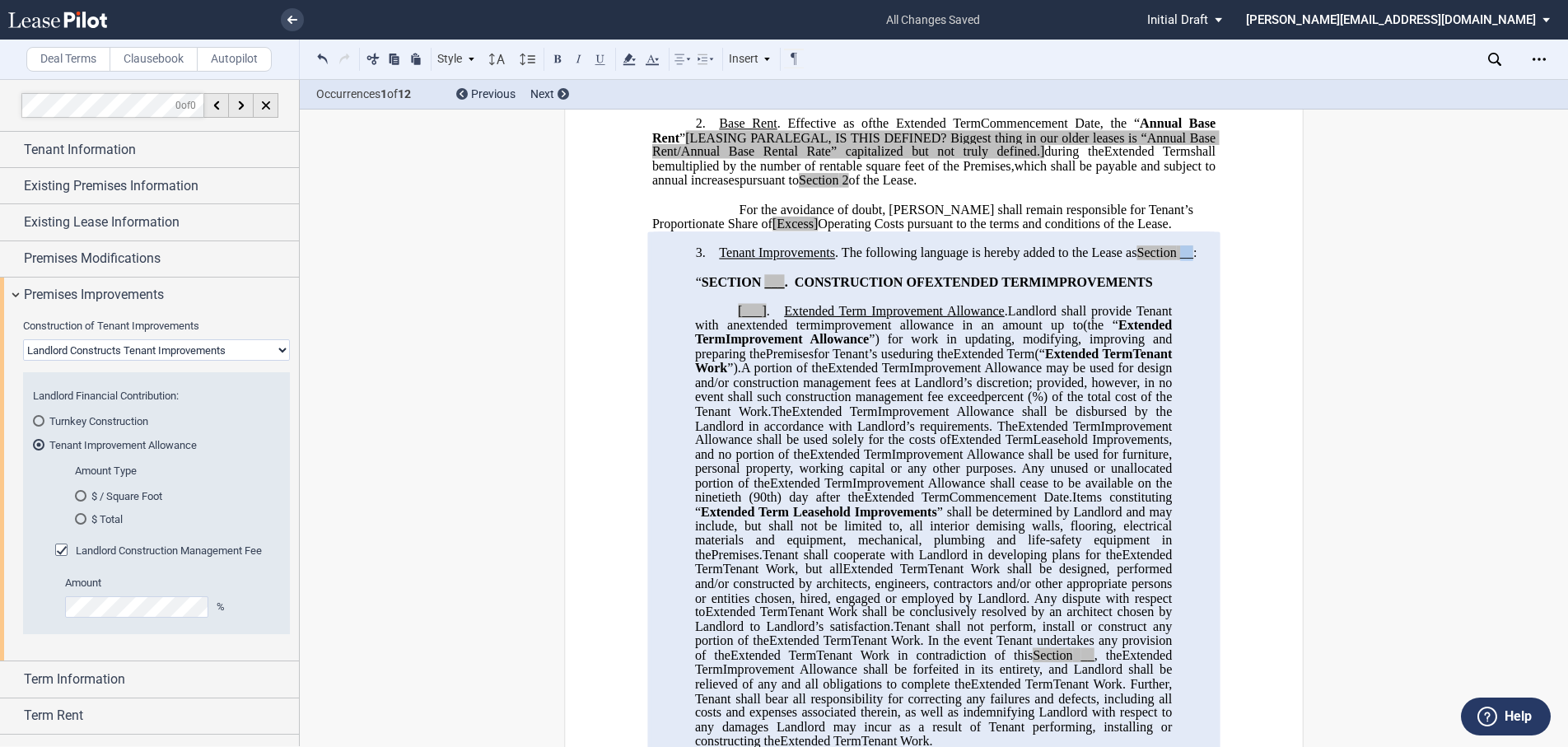
drag, startPoint x: 1178, startPoint y: 284, endPoint x: 1191, endPoint y: 284, distance: 13.0
click at [1191, 261] on span "Tenant Improvements . The following language is hereby added to the Lease as Se…" at bounding box center [957, 253] width 478 height 15
click at [1180, 261] on span "__" at bounding box center [1186, 253] width 13 height 15
drag, startPoint x: 1191, startPoint y: 284, endPoint x: 1178, endPoint y: 284, distance: 13.0
click at [1178, 261] on span "Tenant Improvements . The following language is hereby added to the Lease as Se…" at bounding box center [957, 253] width 478 height 15
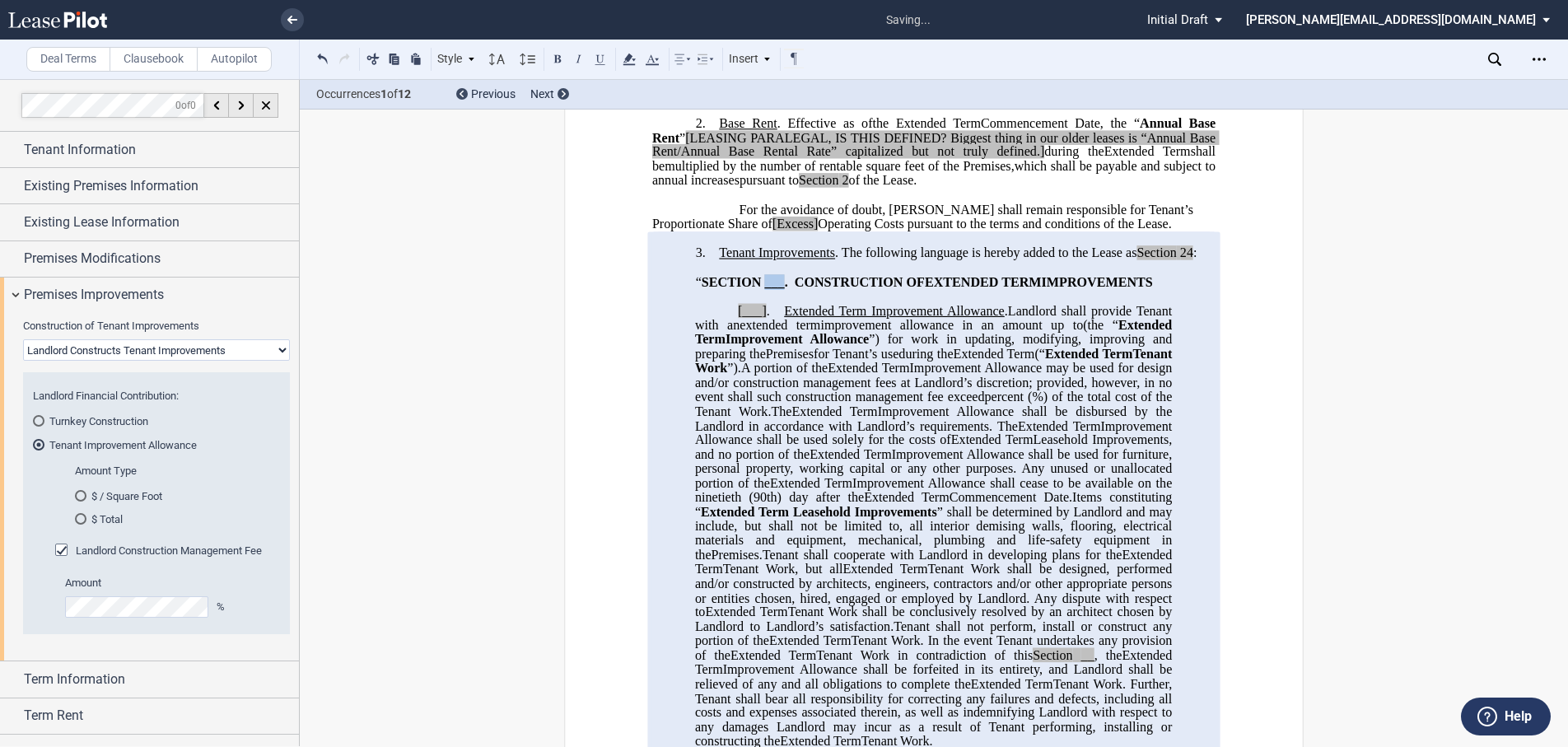
drag, startPoint x: 761, startPoint y: 310, endPoint x: 778, endPoint y: 311, distance: 17.0
click at [778, 289] on span "___" at bounding box center [774, 282] width 20 height 15
drag, startPoint x: 734, startPoint y: 340, endPoint x: 761, endPoint y: 338, distance: 27.1
click at [761, 317] on span "[___] ." at bounding box center [760, 311] width 46 height 15
click at [82, 491] on div "$ / Square Foot" at bounding box center [81, 495] width 11 height 11
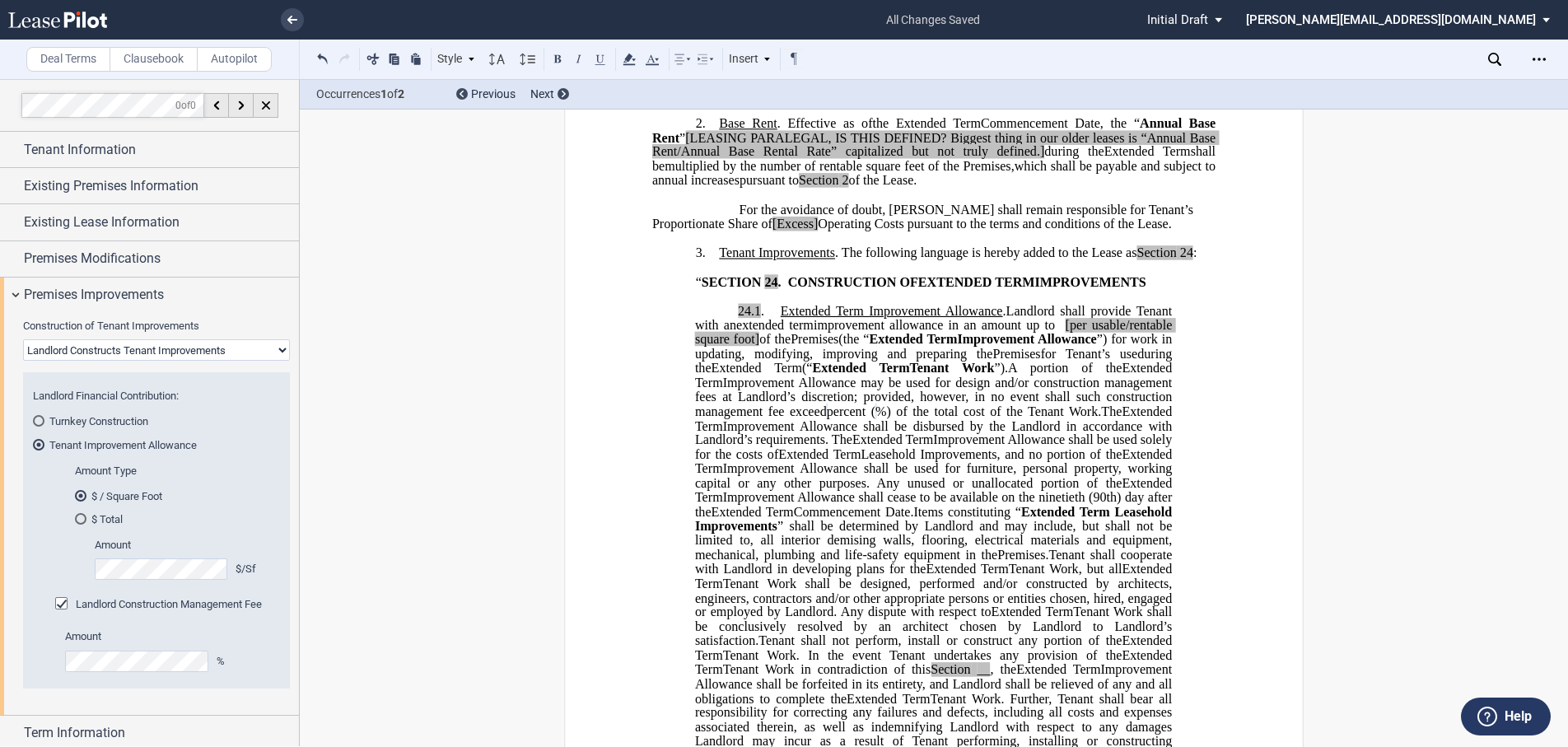
click at [791, 347] on span "of the" at bounding box center [775, 339] width 31 height 15
drag, startPoint x: 849, startPoint y: 369, endPoint x: 755, endPoint y: 365, distance: 94.1
click at [755, 347] on span "﻿ ﻿ [per usable/rentable square foot] of the" at bounding box center [934, 332] width 480 height 29
drag, startPoint x: 727, startPoint y: 366, endPoint x: 690, endPoint y: 366, distance: 37.0
click at [694, 347] on span "[per usable/rentable square foot]" at bounding box center [934, 332] width 480 height 29
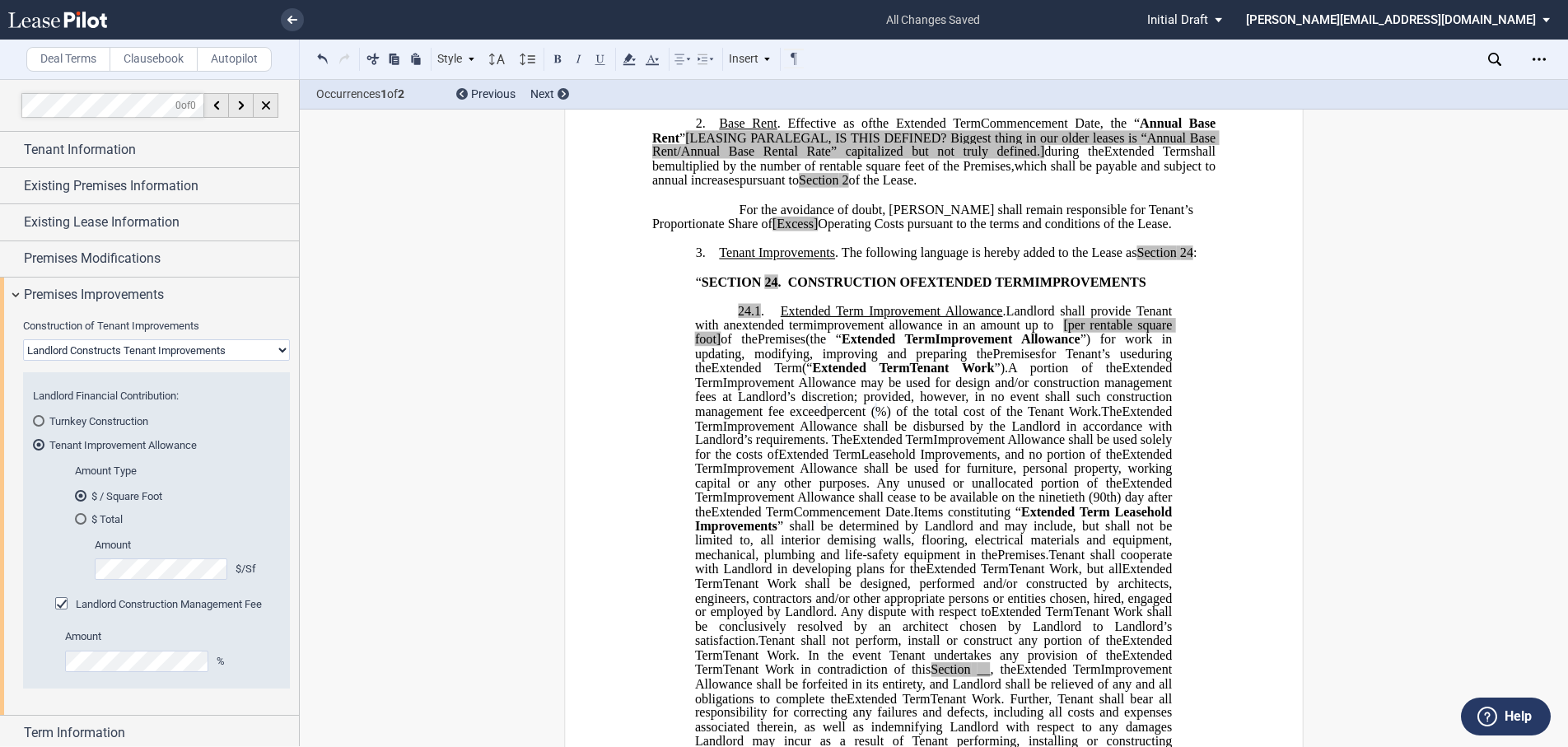
click at [754, 361] on span "”) for work in updating, modifying, improving and preparing the" at bounding box center [934, 346] width 480 height 29
click at [756, 347] on span "of the" at bounding box center [739, 339] width 37 height 15
drag, startPoint x: 1125, startPoint y: 353, endPoint x: 1099, endPoint y: 349, distance: 26.3
click at [1099, 347] on span "[per rentable square foot" at bounding box center [934, 332] width 480 height 29
drag, startPoint x: 1085, startPoint y: 698, endPoint x: 1075, endPoint y: 695, distance: 10.4
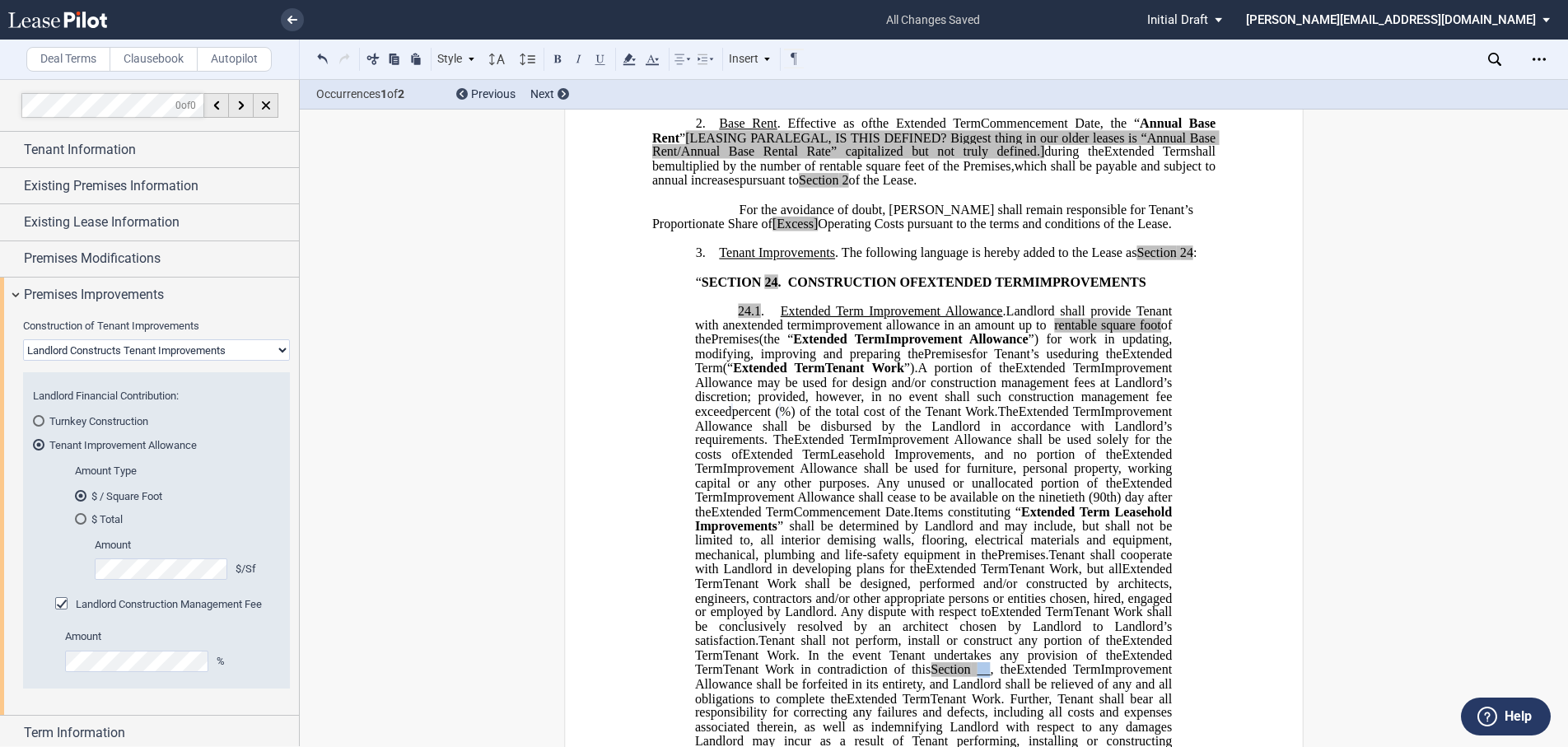
click at [989, 676] on span "__" at bounding box center [983, 670] width 13 height 15
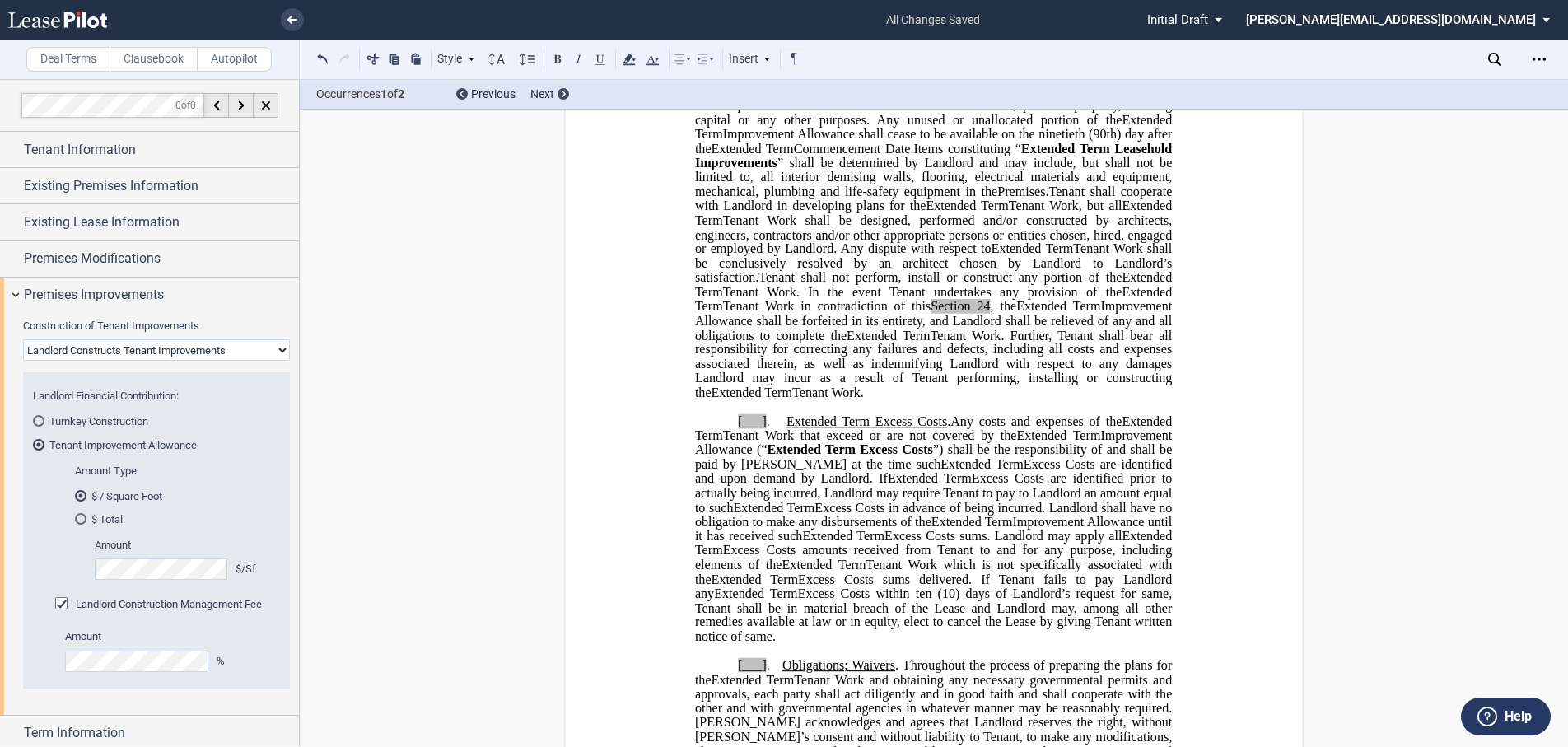
scroll to position [905, 0]
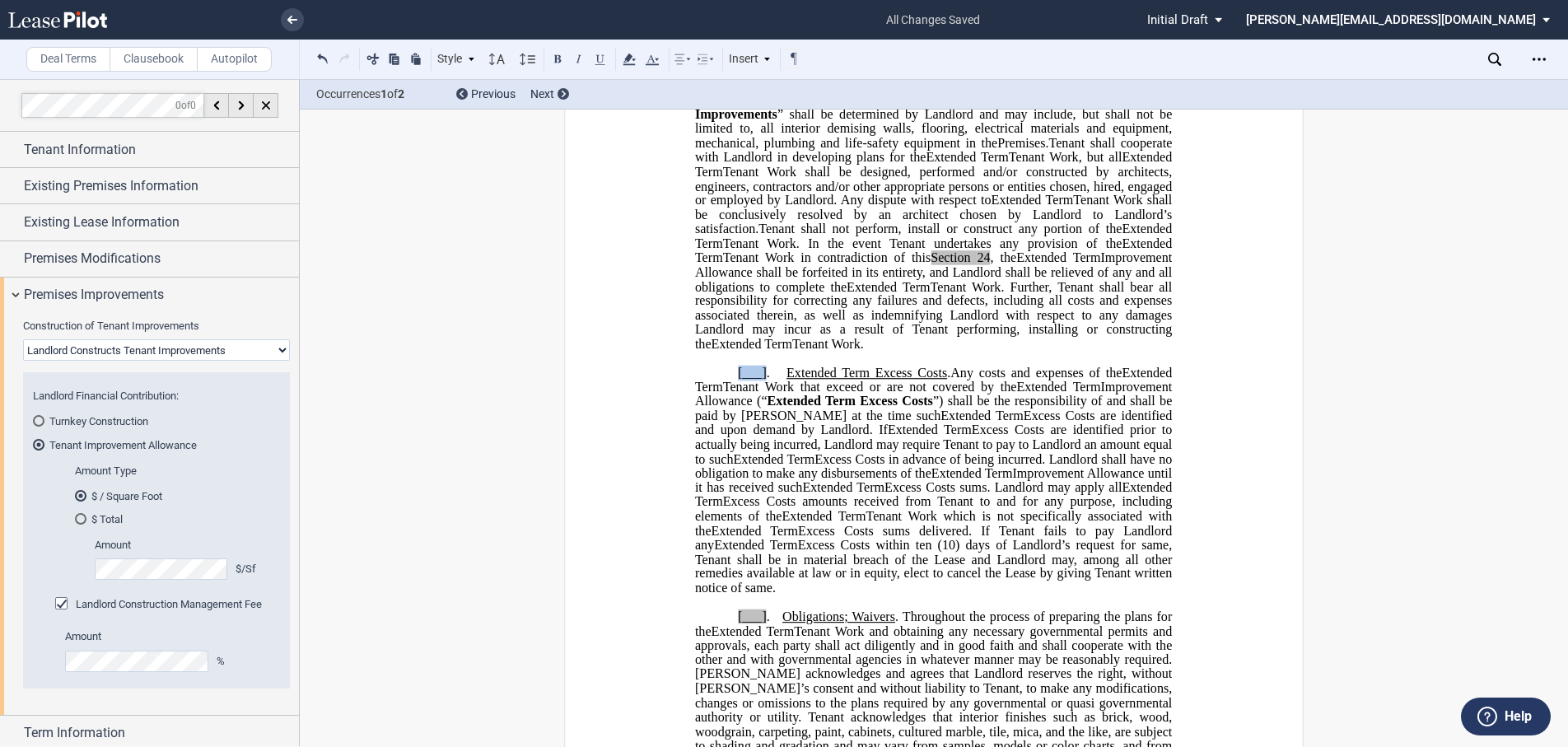
drag, startPoint x: 761, startPoint y: 401, endPoint x: 727, endPoint y: 400, distance: 34.0
click at [727, 400] on p "[___] . Extended Term Excess Costs . ﻿ ﻿ Extended Term Excess Costs . Expansion…" at bounding box center [933, 480] width 477 height 230
drag, startPoint x: 761, startPoint y: 646, endPoint x: 727, endPoint y: 642, distance: 34.2
click at [727, 642] on p "[___] . Obligations; Waivers . Throughout the process of preparing the plans fo…" at bounding box center [933, 689] width 477 height 158
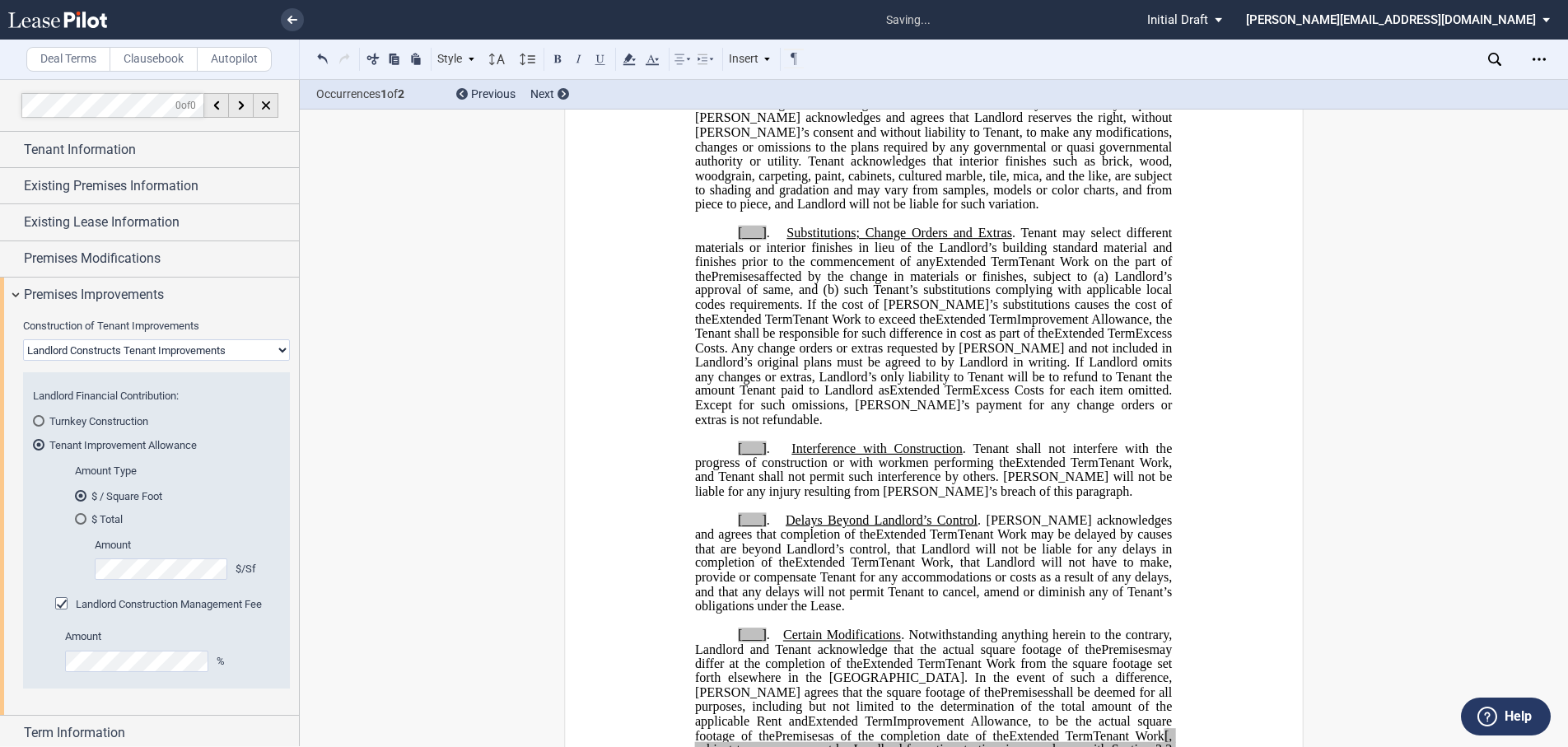
scroll to position [1482, 0]
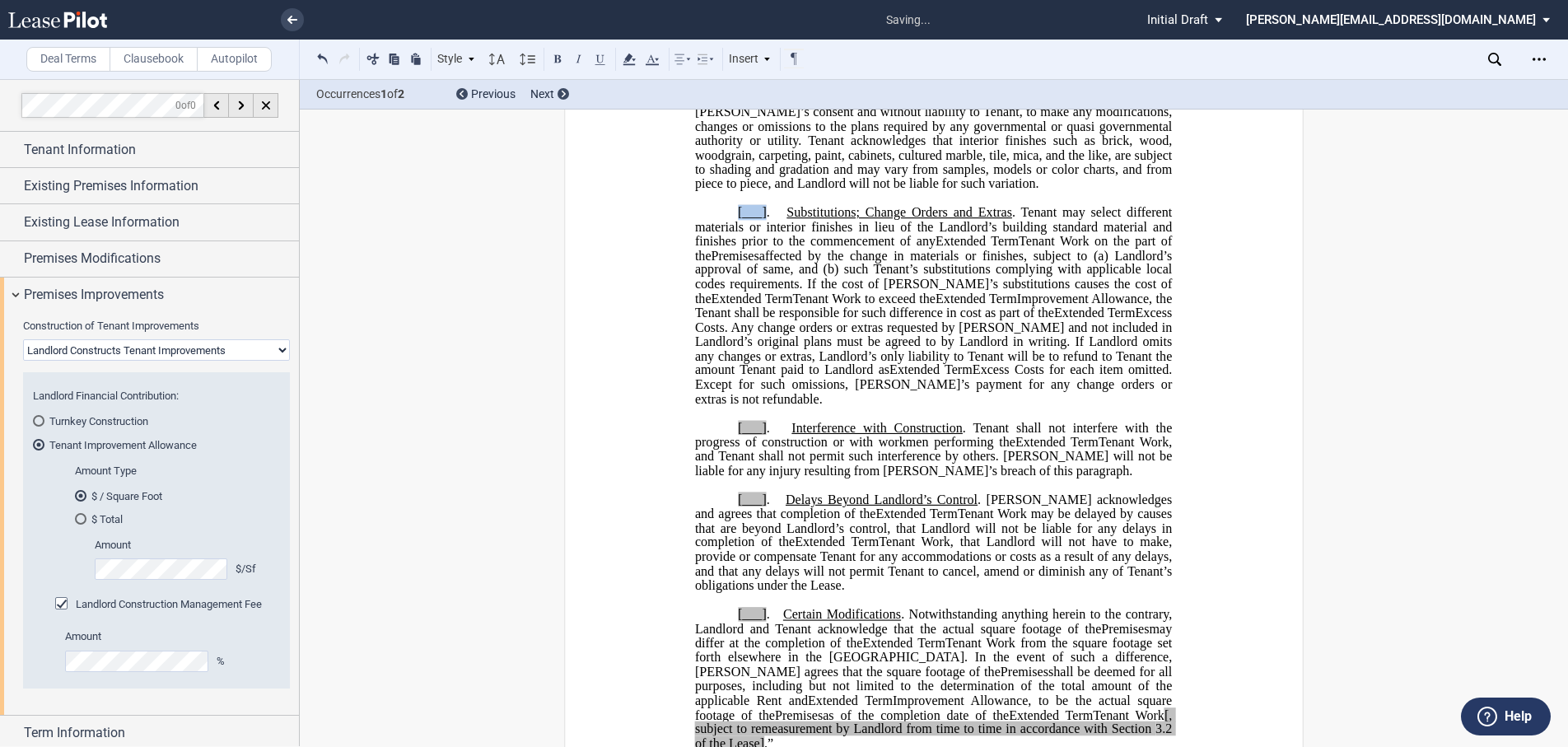
drag, startPoint x: 762, startPoint y: 238, endPoint x: 734, endPoint y: 238, distance: 28.0
click at [734, 238] on span "[___] . Substitutions; Change Orders and Extras . Tenant may select different m…" at bounding box center [934, 226] width 480 height 42
drag, startPoint x: 761, startPoint y: 442, endPoint x: 728, endPoint y: 437, distance: 33.4
click at [728, 437] on p "[___] . Interference with Construction . Tenant shall not interfere with the pr…" at bounding box center [933, 449] width 477 height 57
drag, startPoint x: 760, startPoint y: 515, endPoint x: 727, endPoint y: 513, distance: 33.1
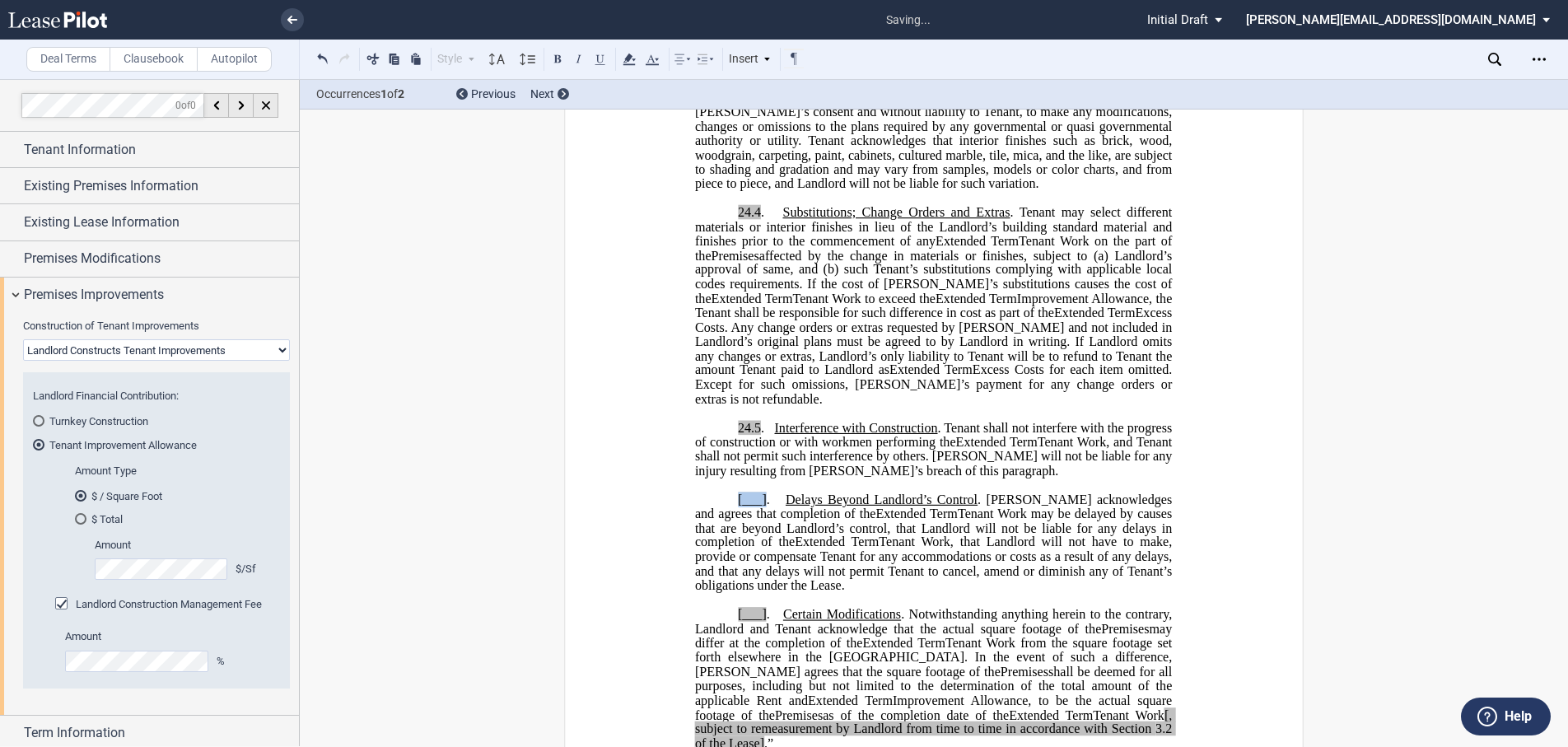
click at [727, 514] on p "[___] . Delays Beyond Landlord’s Control . Tenant acknowledges and agrees that …" at bounding box center [933, 543] width 477 height 101
drag, startPoint x: 762, startPoint y: 628, endPoint x: 730, endPoint y: 625, distance: 32.1
click at [730, 625] on p "[___] . Certain Modifications . Notwithstanding anything herein to the contrary…" at bounding box center [933, 679] width 477 height 143
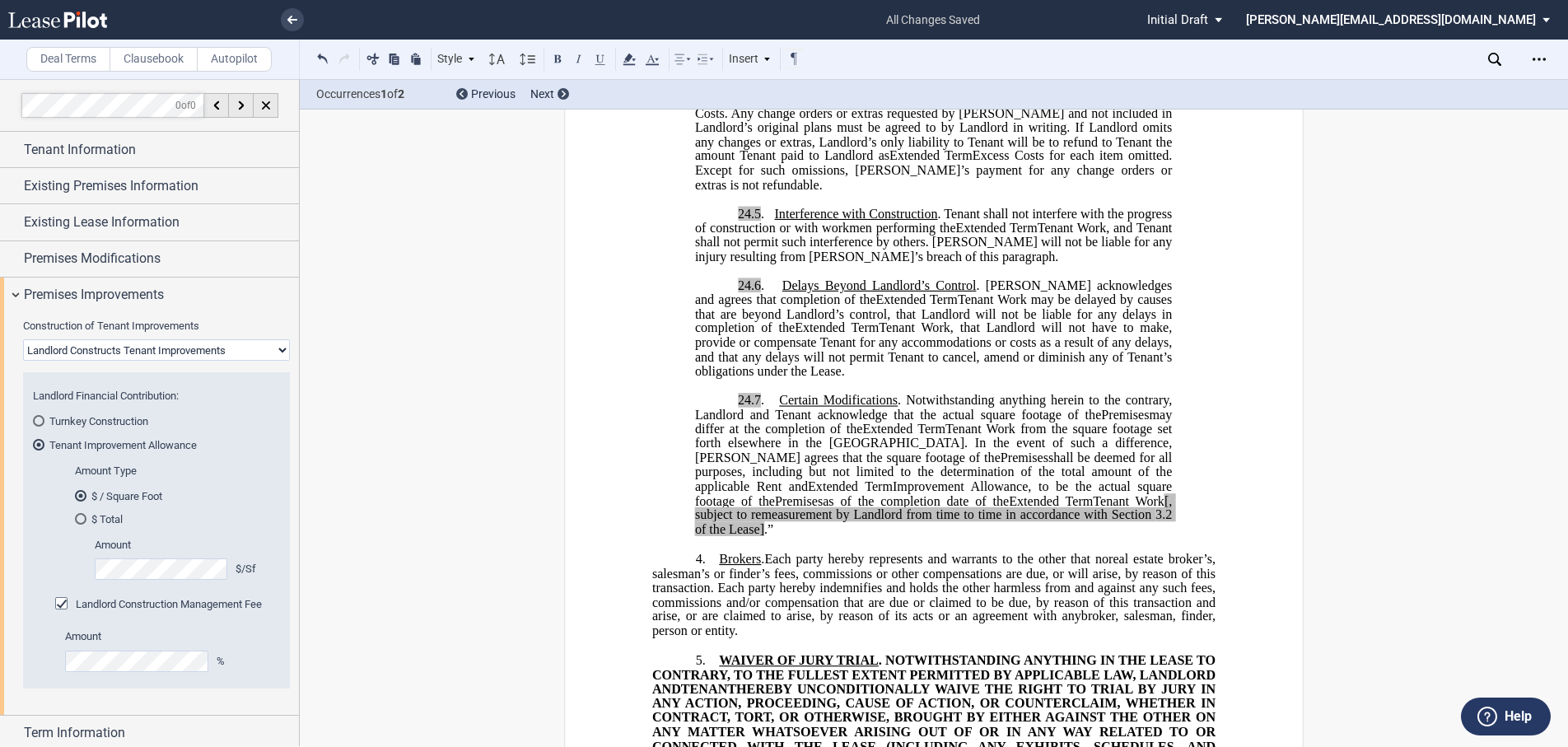
scroll to position [1729, 0]
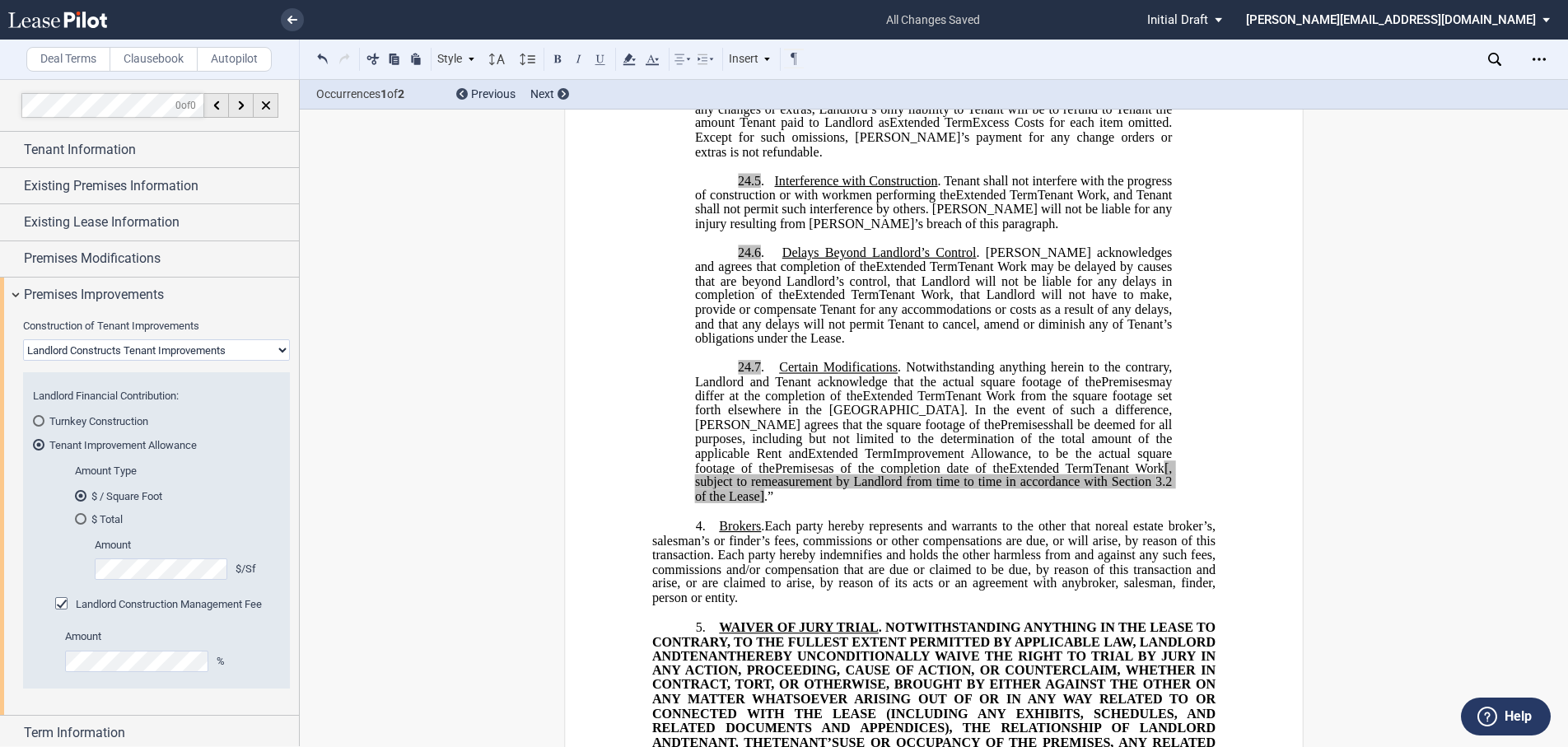
click at [993, 484] on span "[, subject to remeasurement by Landlord from time to time in accordance with Se…" at bounding box center [934, 474] width 480 height 29
click at [774, 495] on span ".”" at bounding box center [769, 496] width 9 height 15
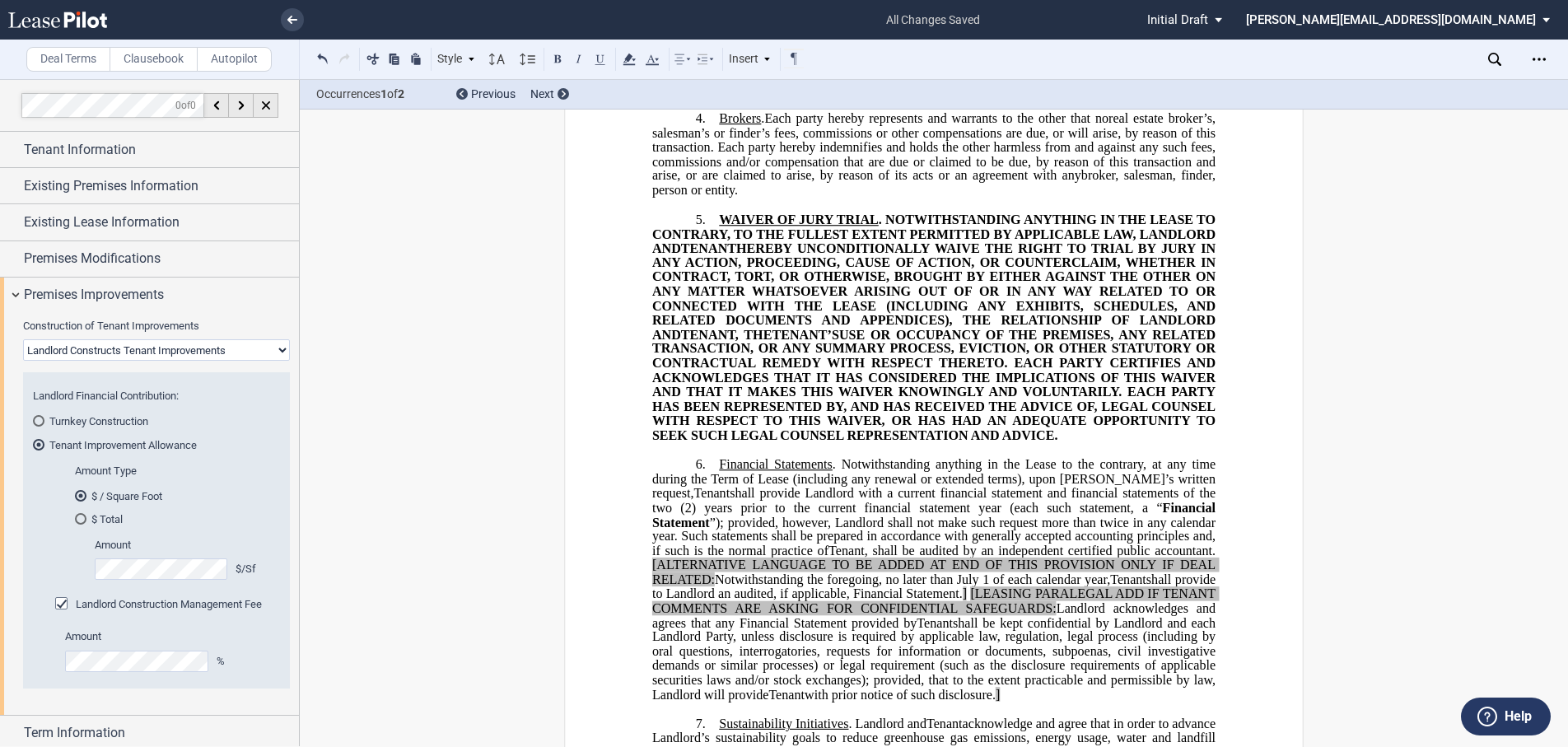
scroll to position [2469, 0]
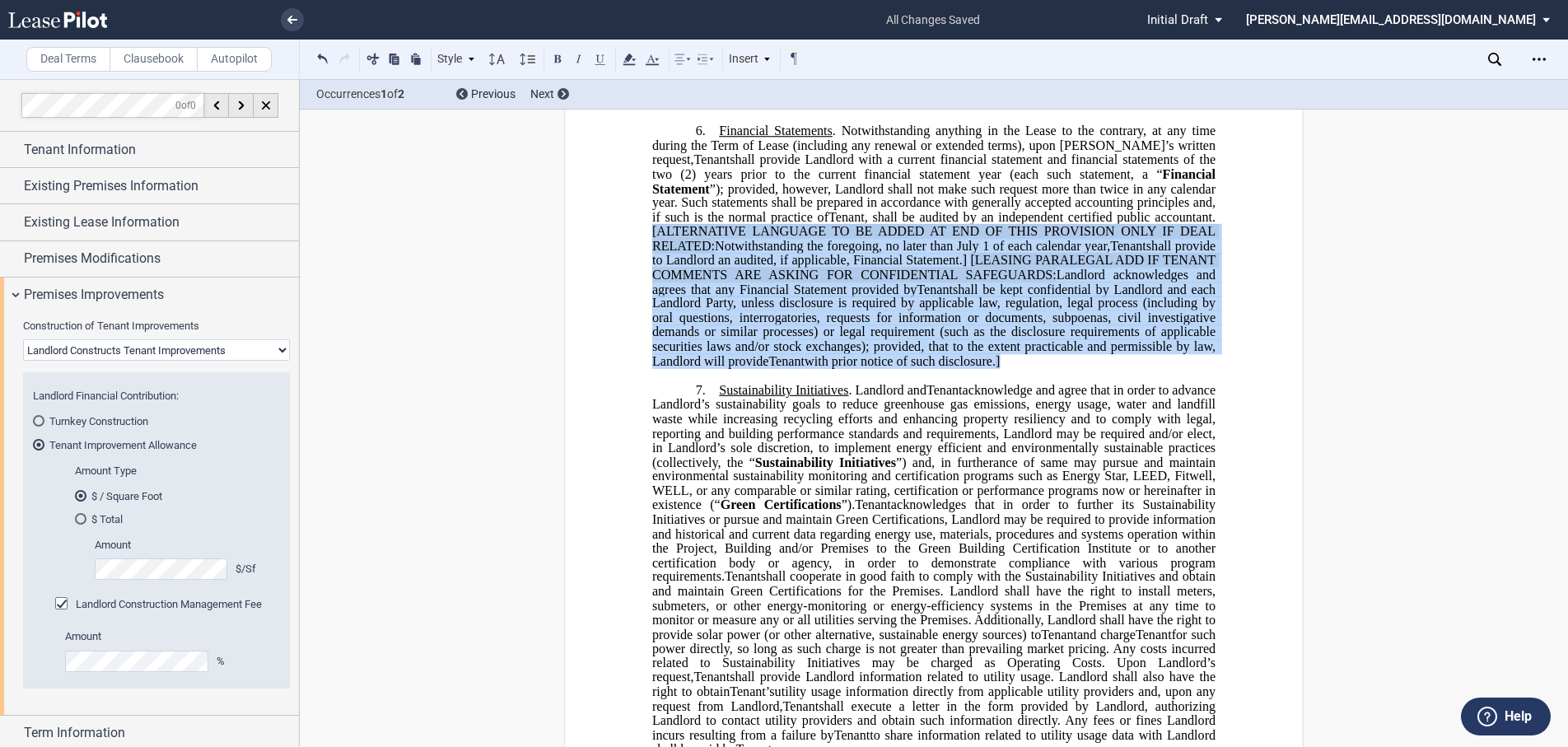
drag, startPoint x: 646, startPoint y: 232, endPoint x: 1199, endPoint y: 365, distance: 568.8
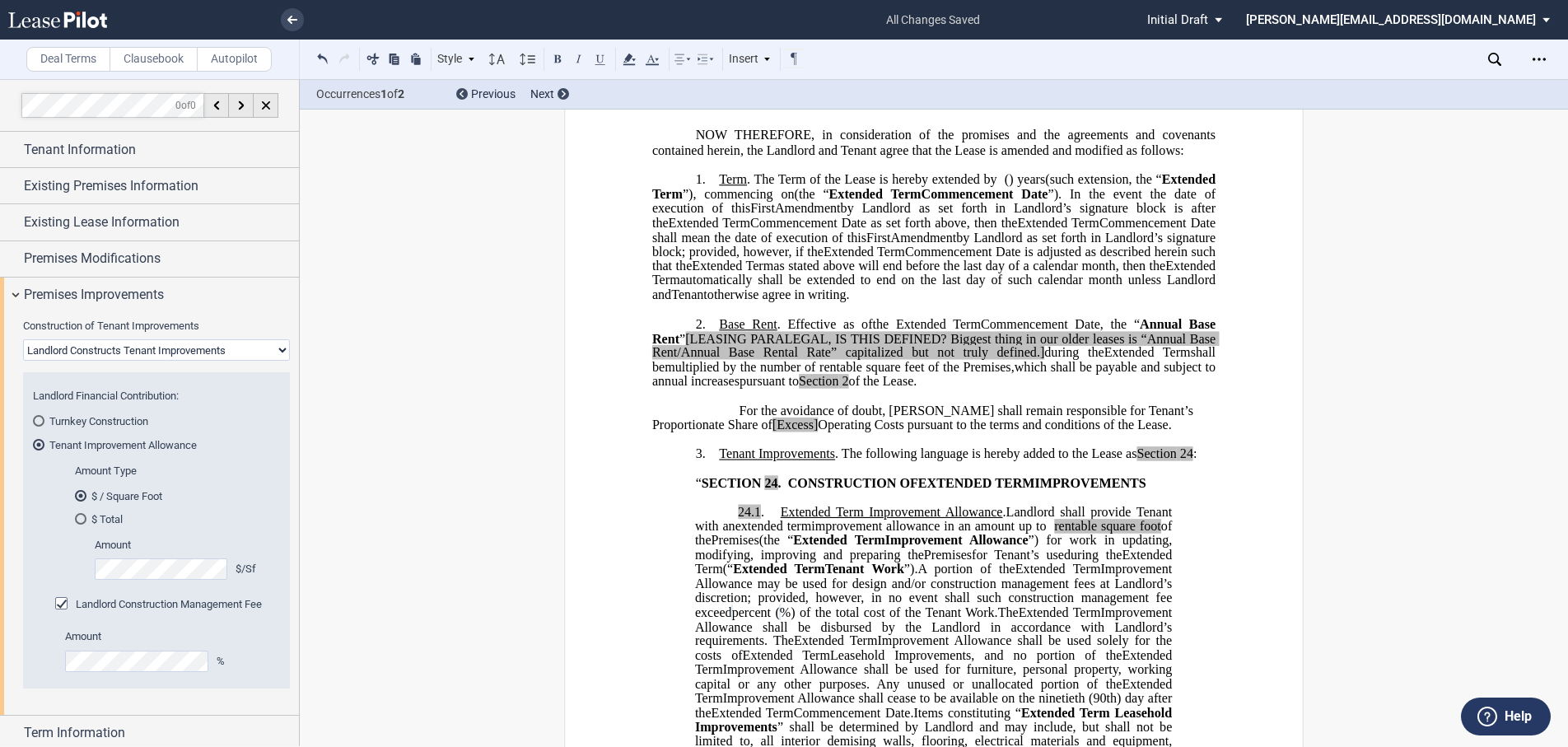
scroll to position [122, 0]
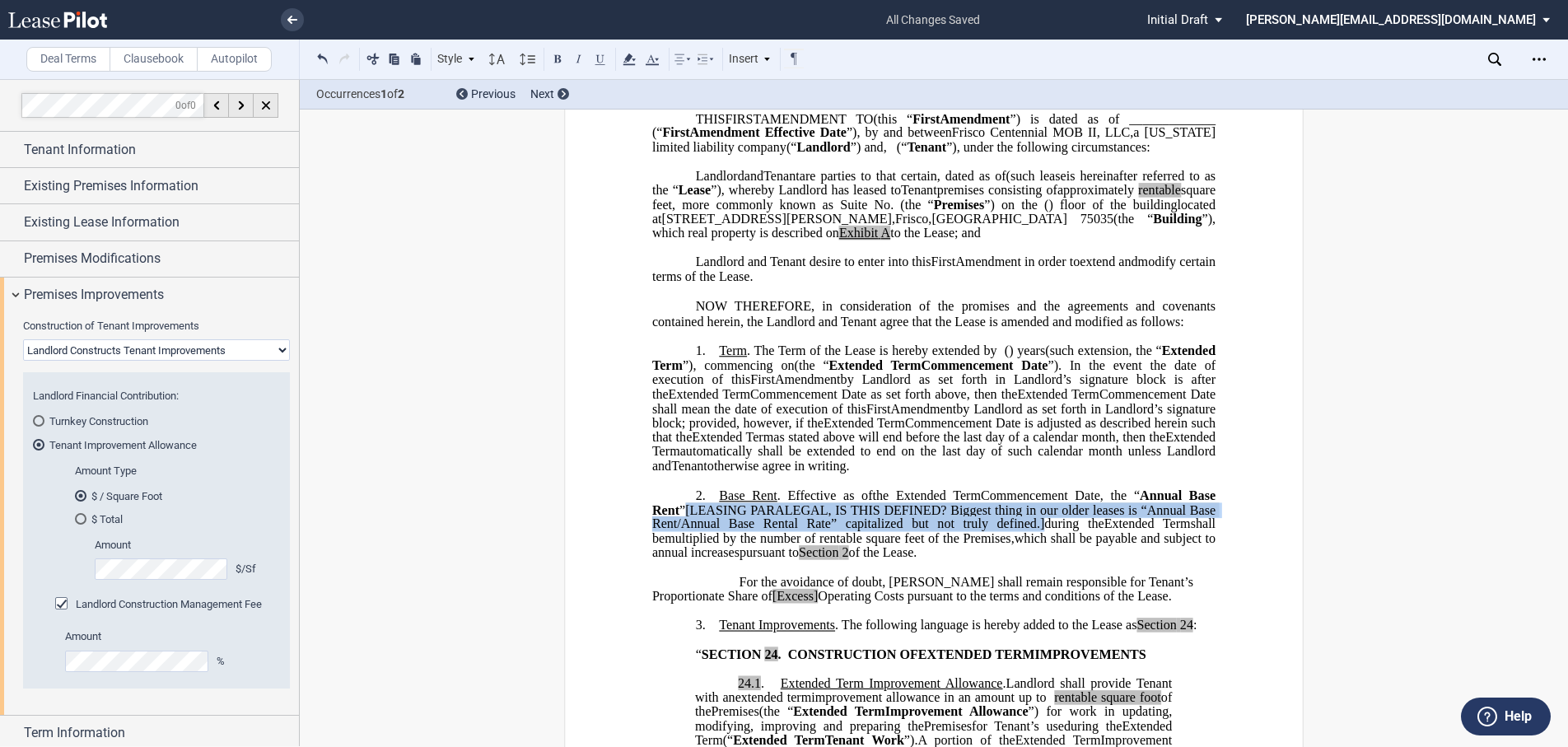
drag, startPoint x: 1013, startPoint y: 552, endPoint x: 683, endPoint y: 538, distance: 330.3
click at [683, 531] on span ", the “ Annual Base Rent ” [LEASING PARALEGAL, IS THIS DEFINED? Biggest thing i…" at bounding box center [935, 509] width 566 height 42
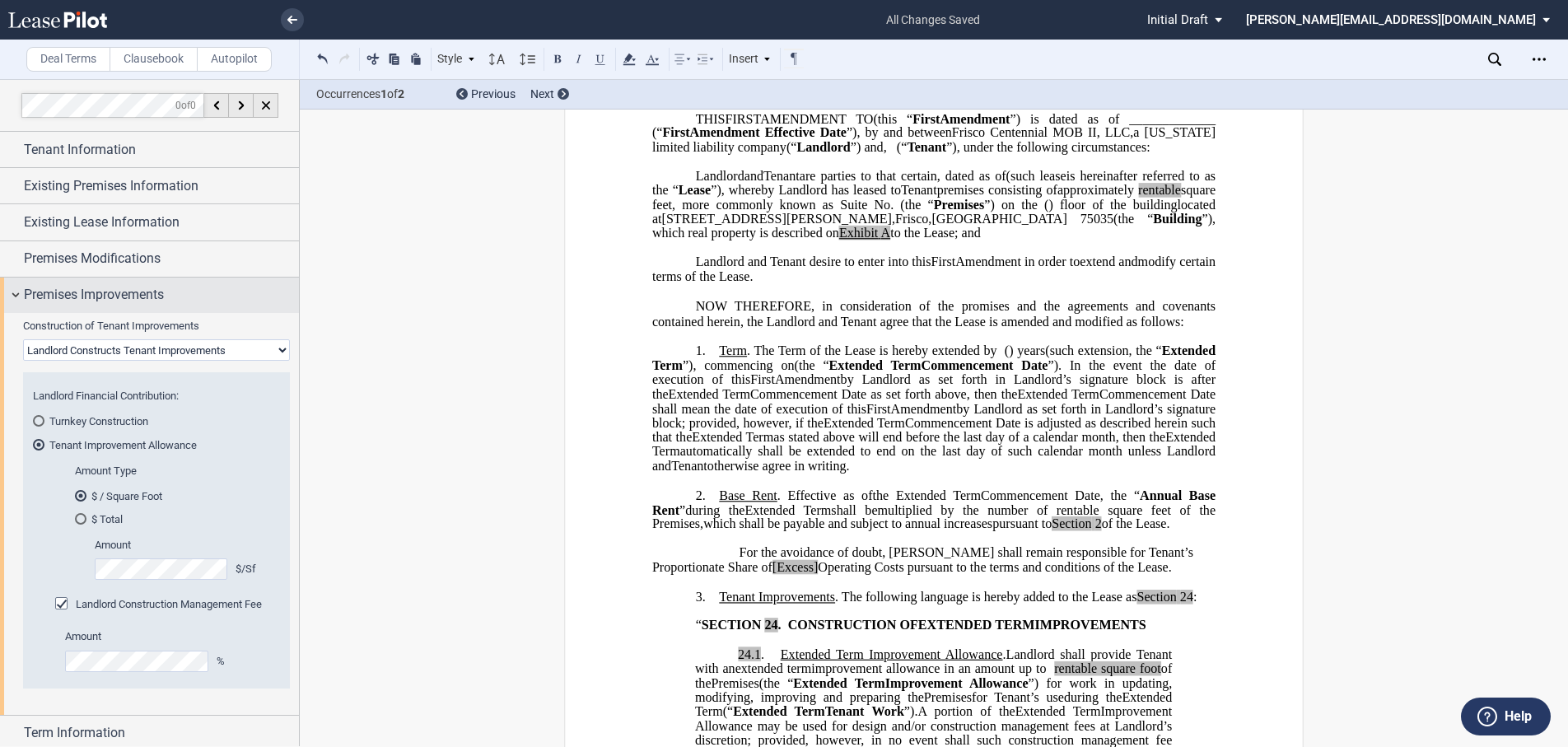
click at [17, 295] on div "Premises Improvements" at bounding box center [149, 295] width 299 height 36
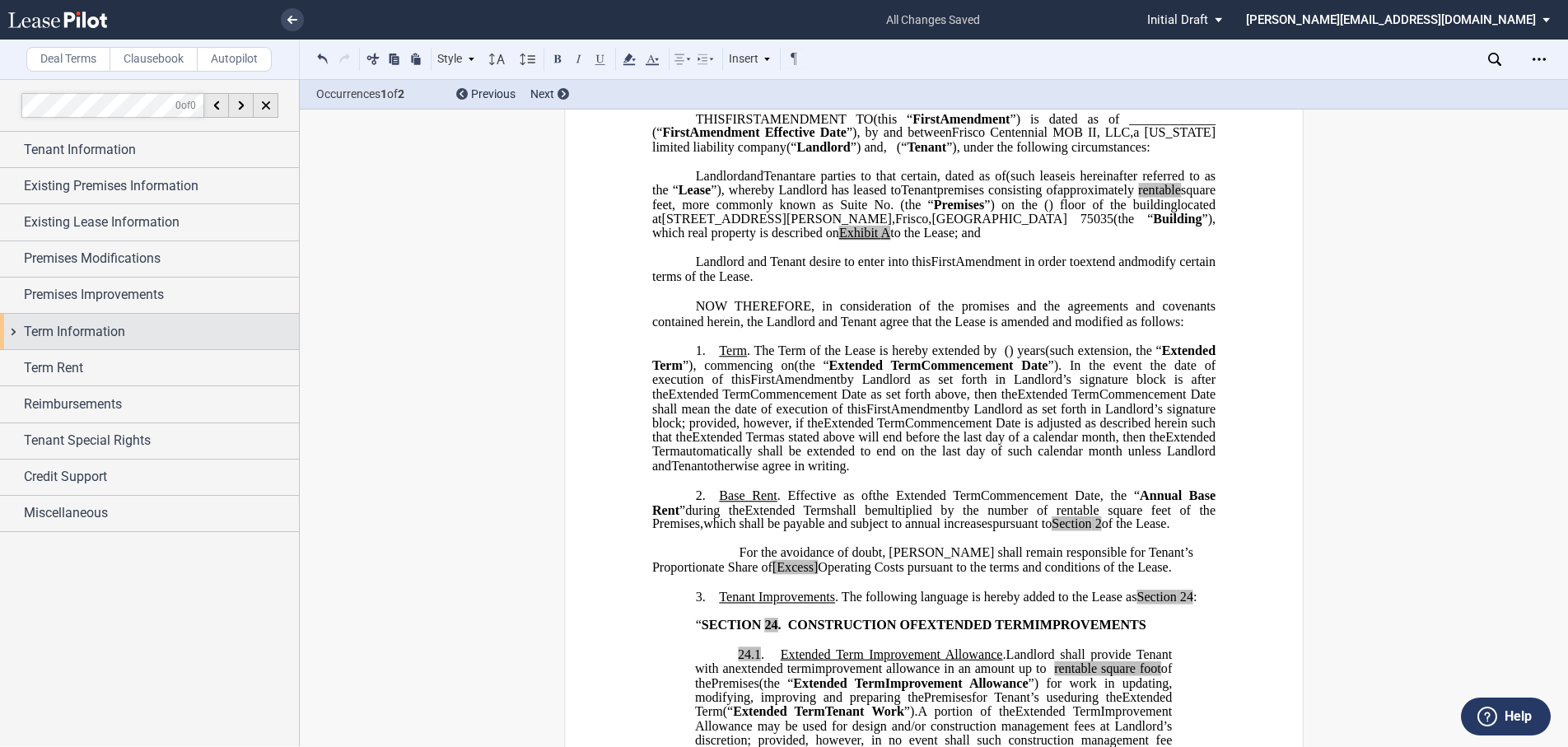
click at [17, 330] on div "Term Information" at bounding box center [149, 332] width 299 height 36
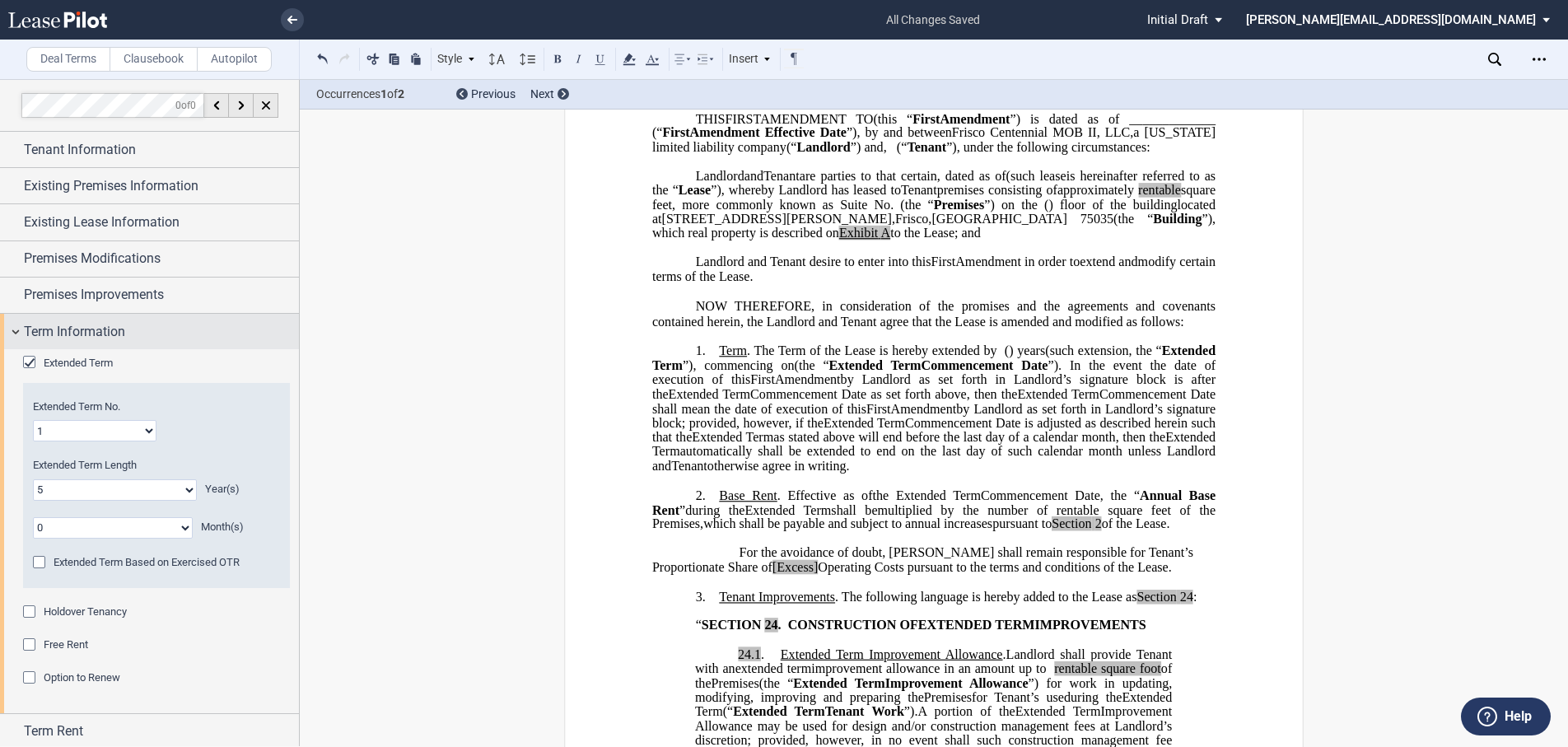
click at [17, 330] on div "Term Information" at bounding box center [149, 332] width 299 height 36
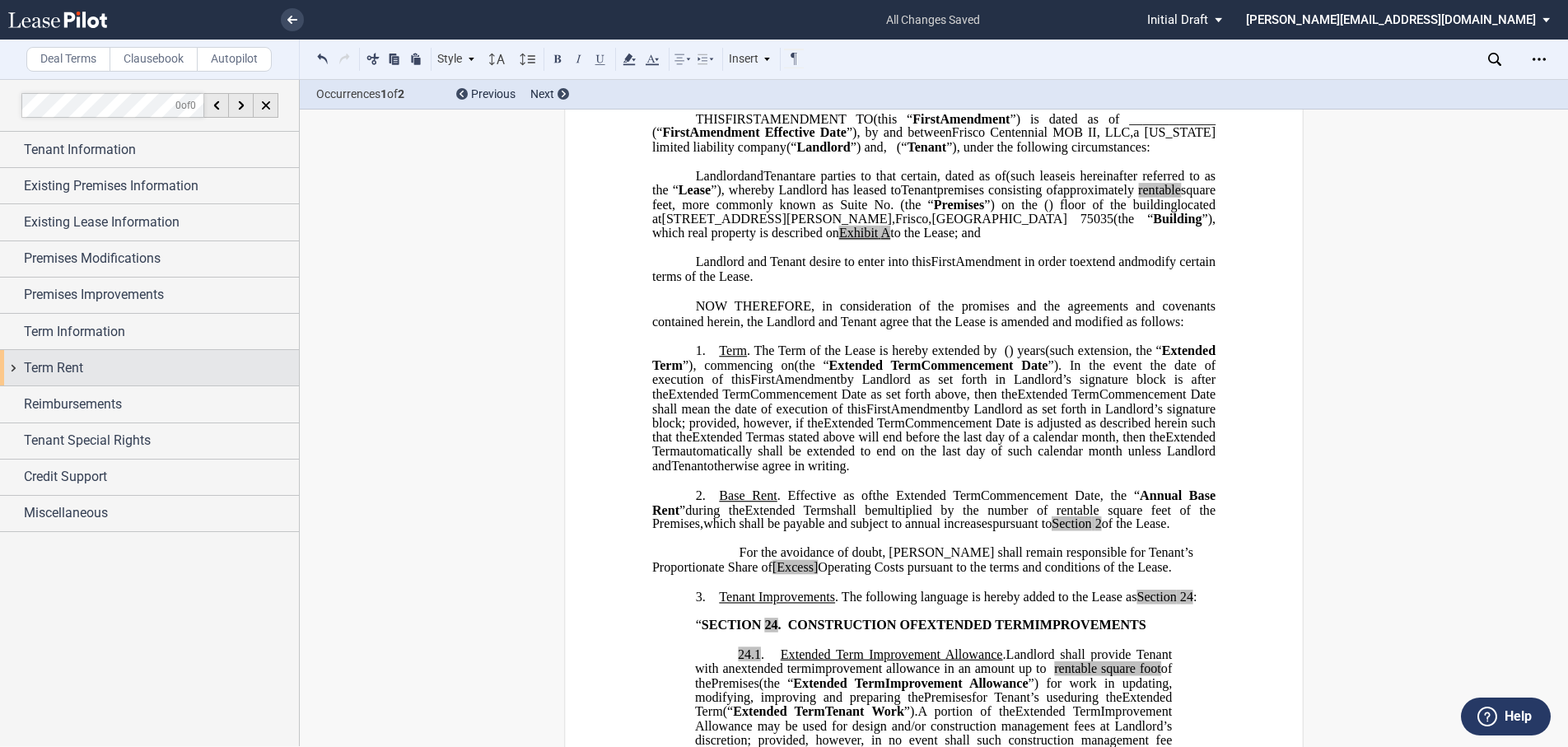
click at [13, 367] on div "Term Rent" at bounding box center [149, 367] width 299 height 36
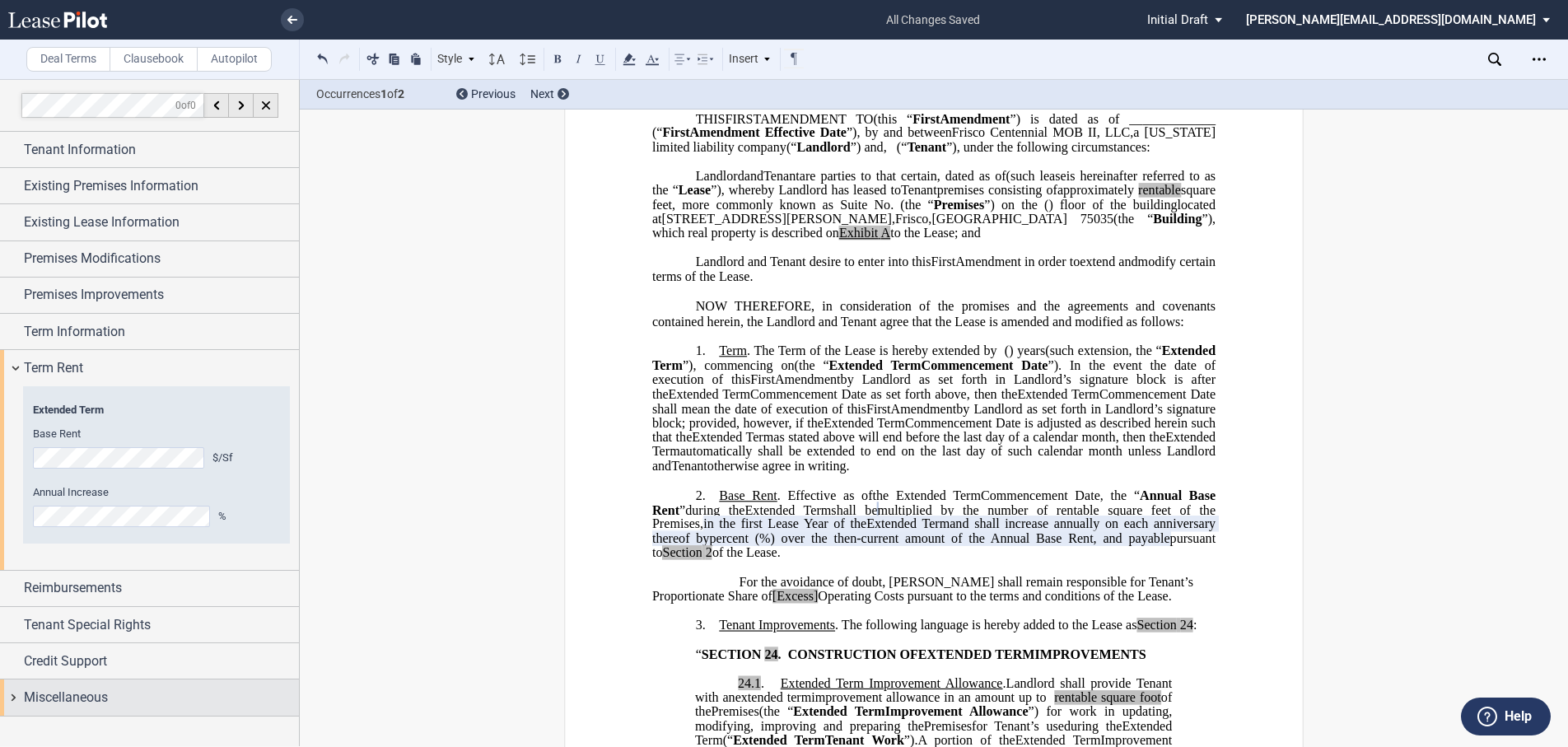
click at [15, 694] on div "Miscellaneous" at bounding box center [149, 697] width 299 height 36
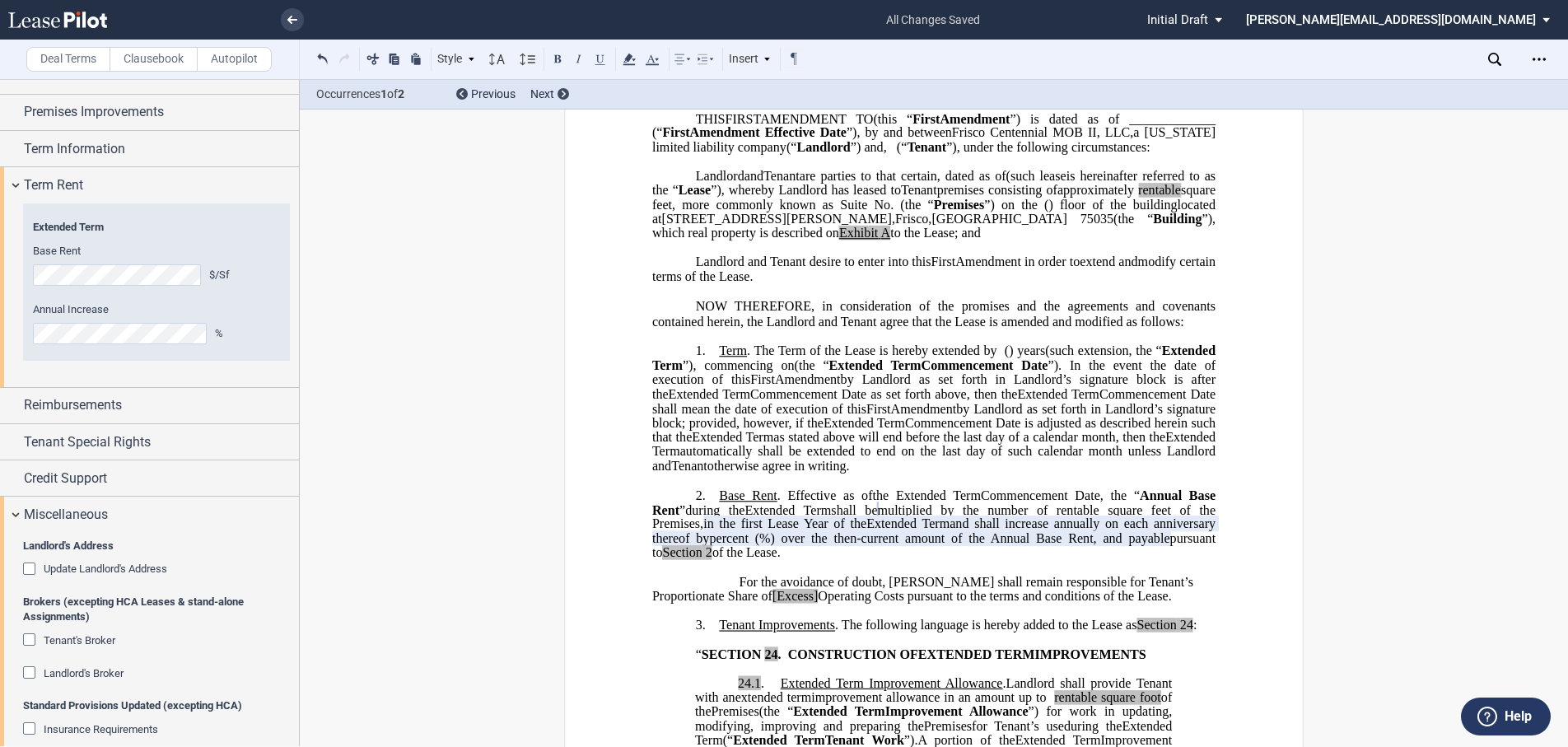
scroll to position [412, 0]
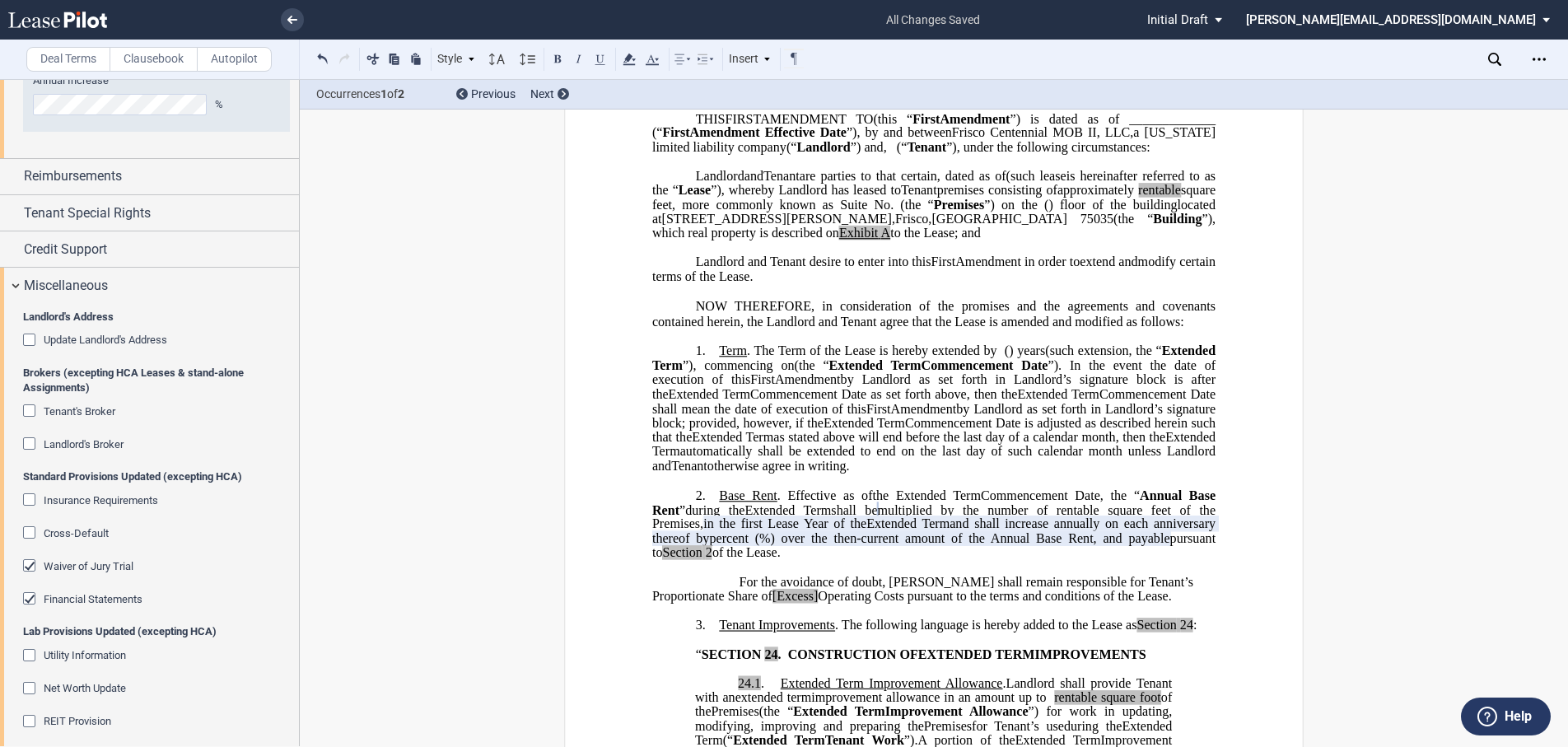
click at [27, 408] on div "Tenant's Broker" at bounding box center [30, 412] width 16 height 16
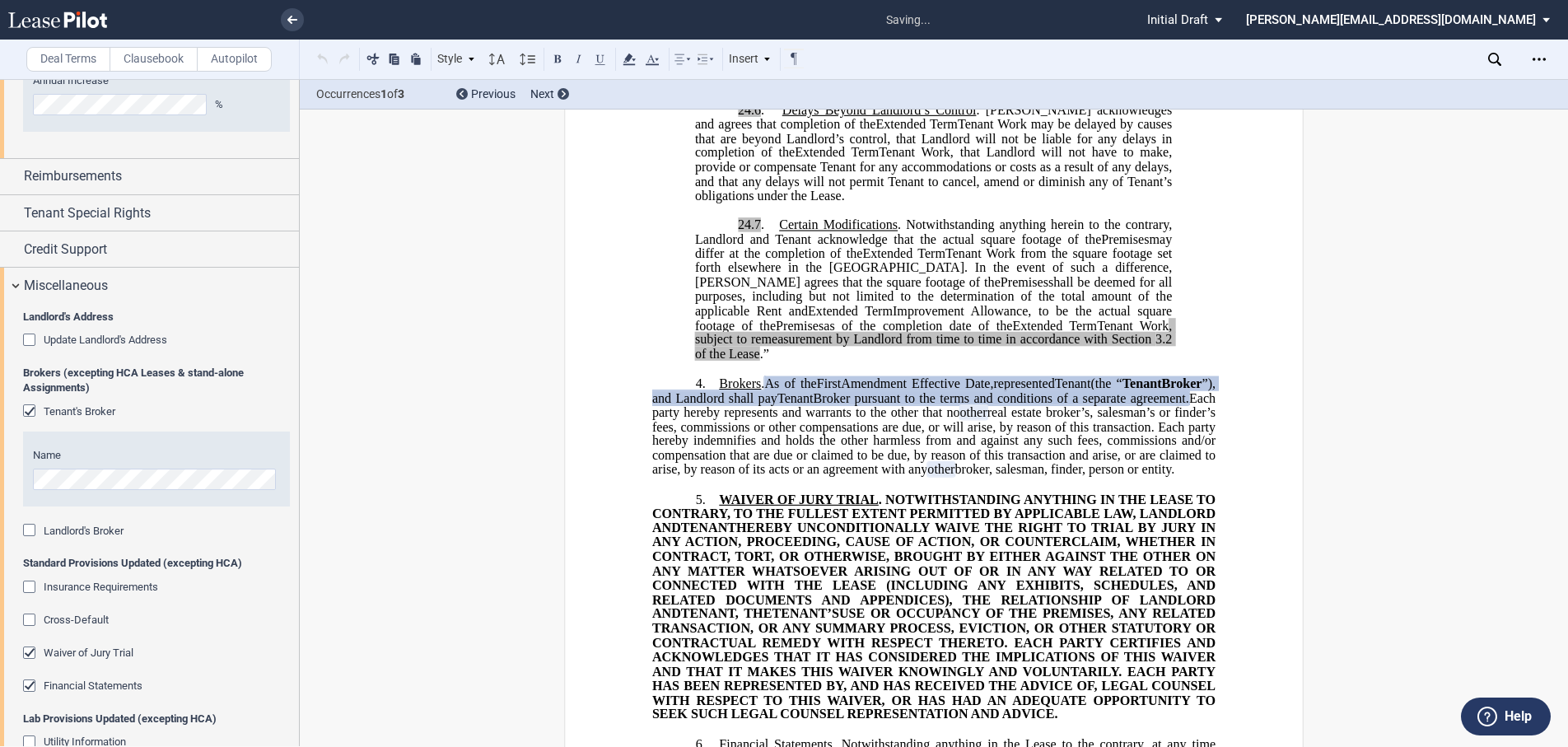
scroll to position [1907, 0]
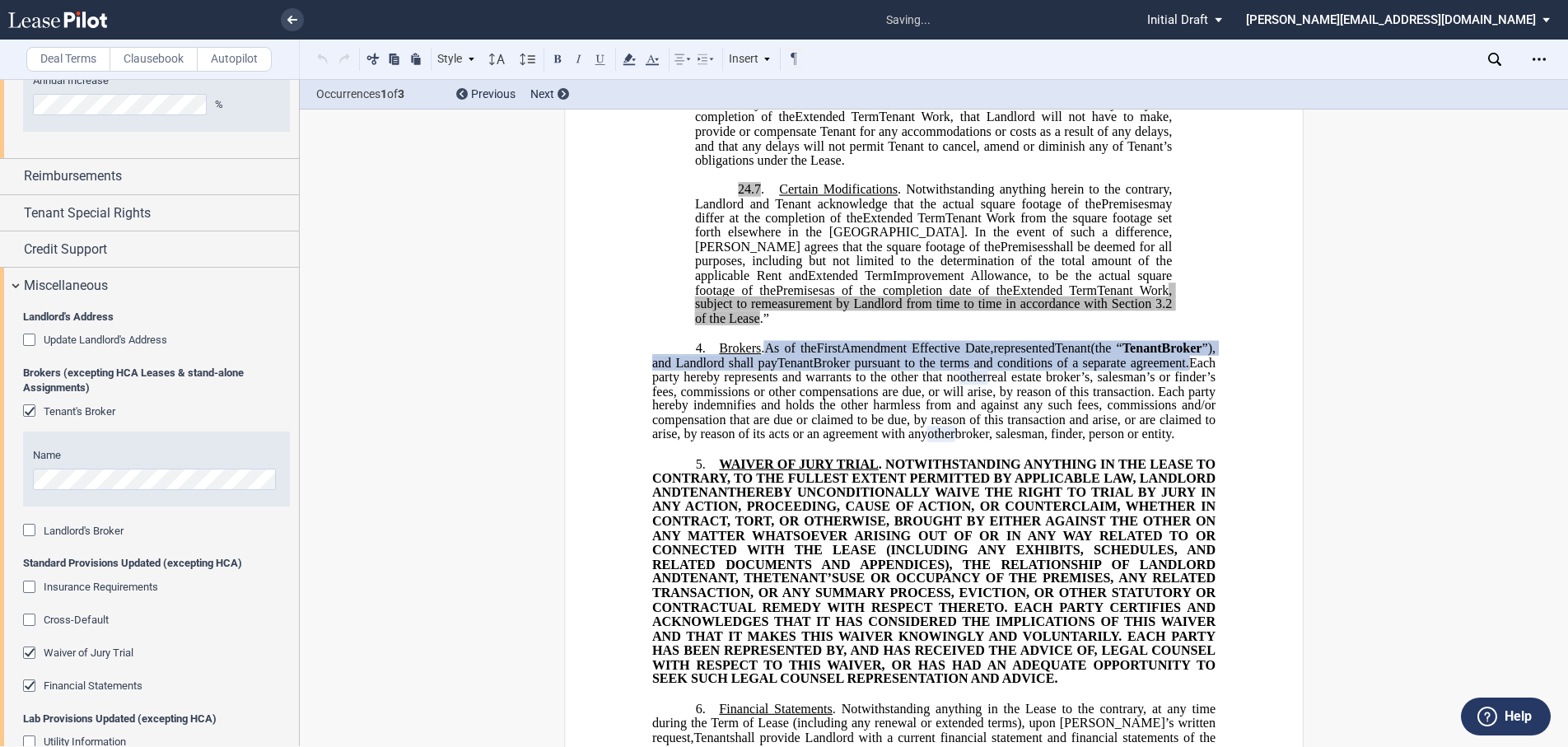
click at [29, 528] on div "Landlord's Broker" at bounding box center [30, 531] width 16 height 16
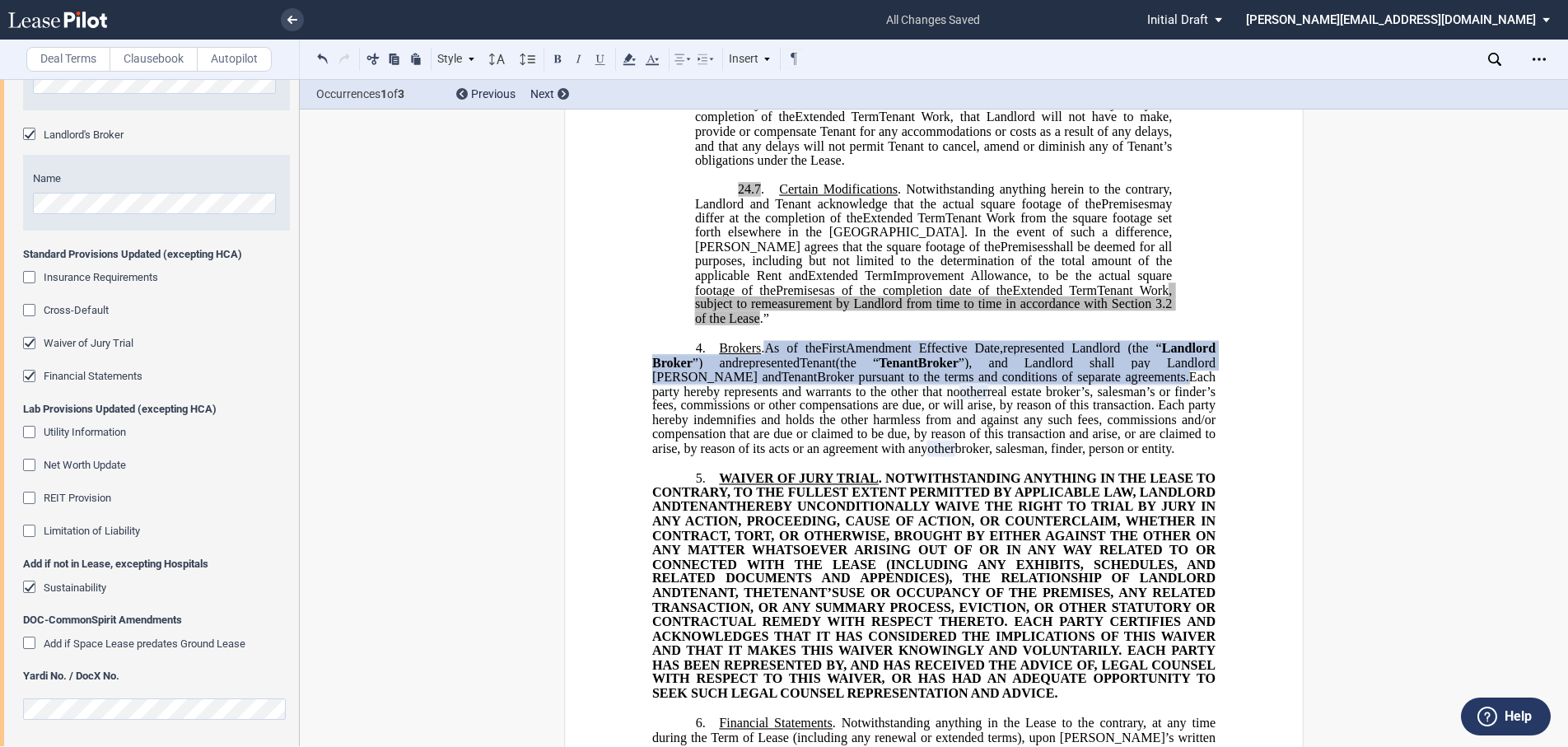
scroll to position [808, 0]
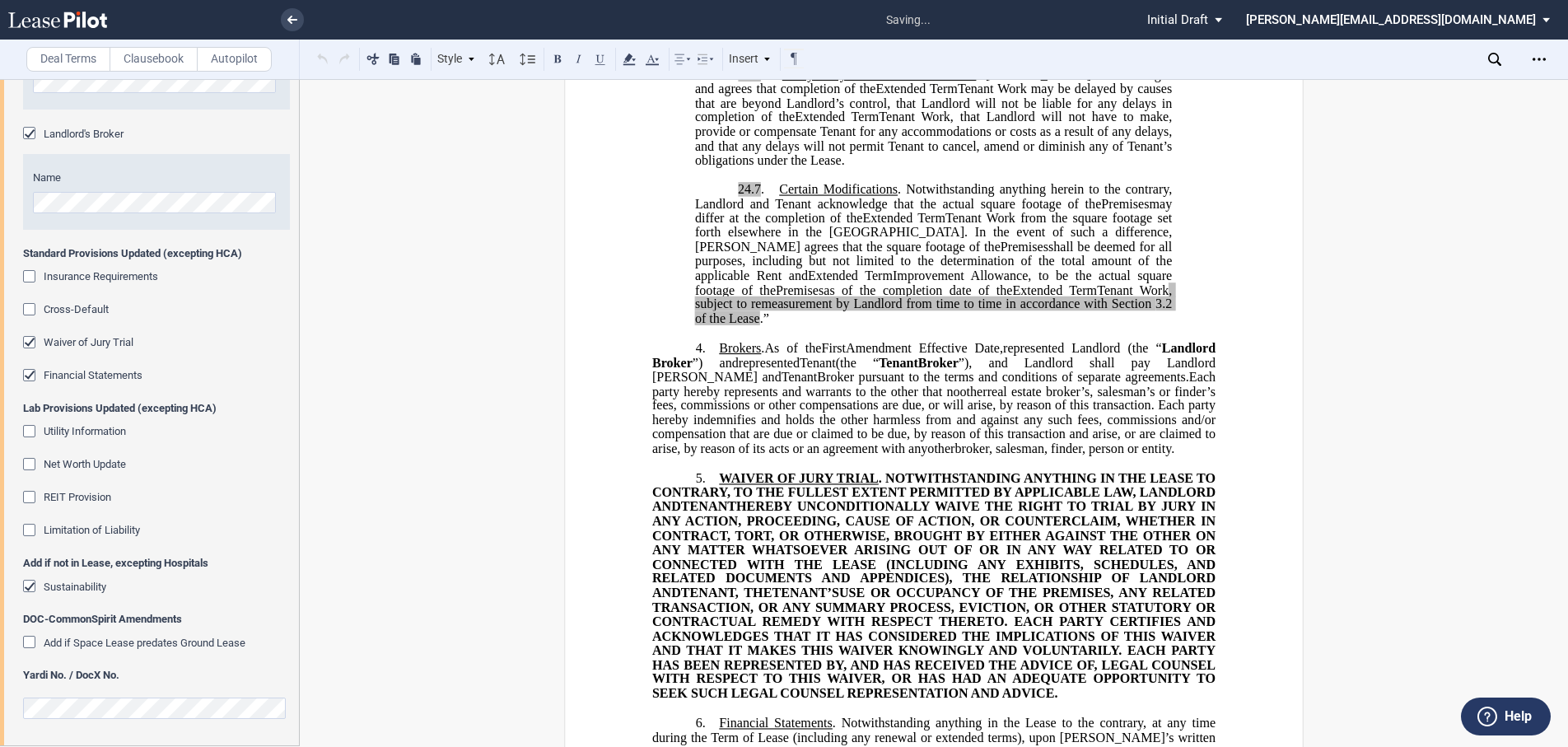
click at [317, 575] on div "﻿ !!CUSTOM_FOOTER_DISTANCE_0.1!! !!CUSTOM_FOOTER_START!! ﻿ !!CUSTOM_PAGE_NUMBER…" at bounding box center [934, 39] width 1268 height 3628
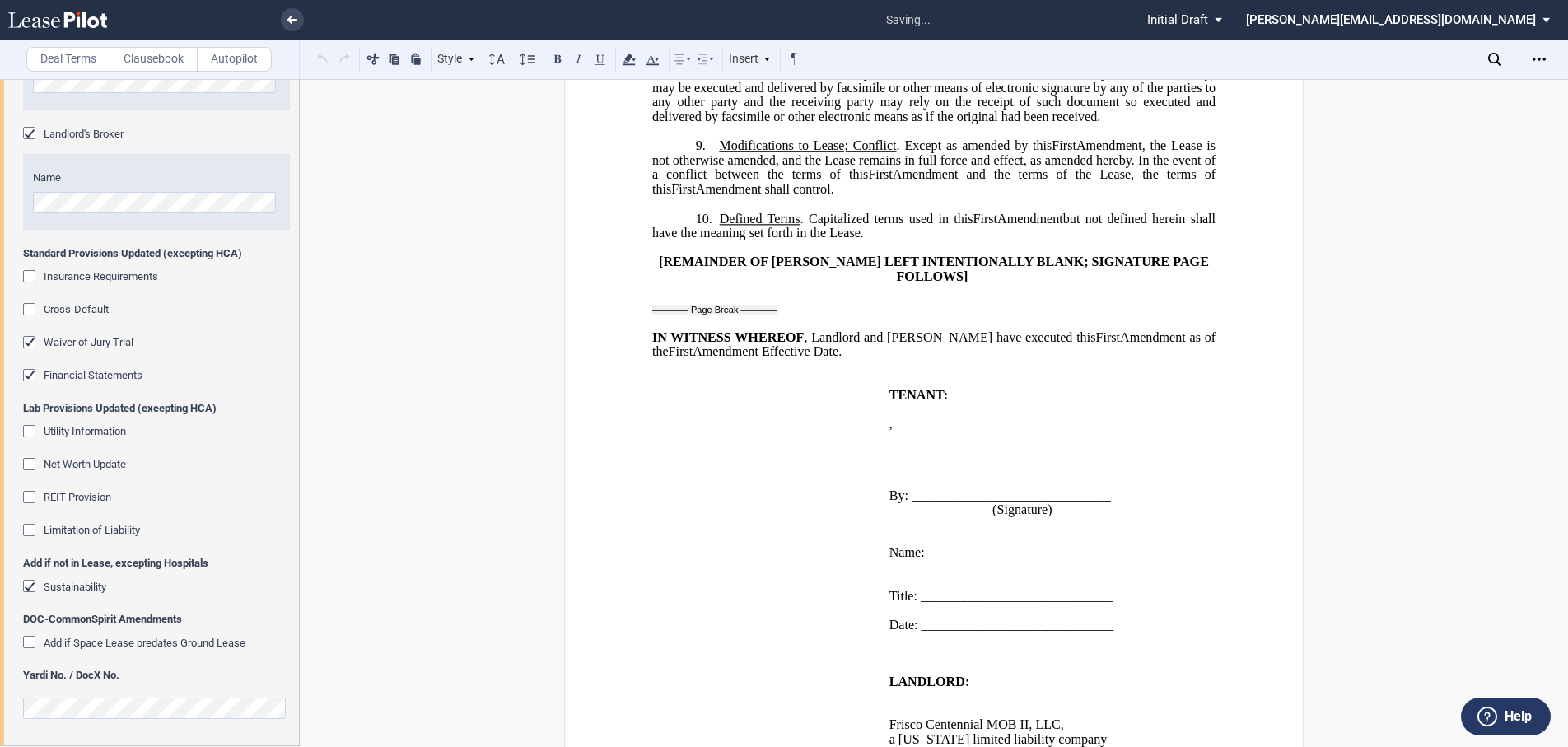
scroll to position [2785, 0]
